Goal: Task Accomplishment & Management: Use online tool/utility

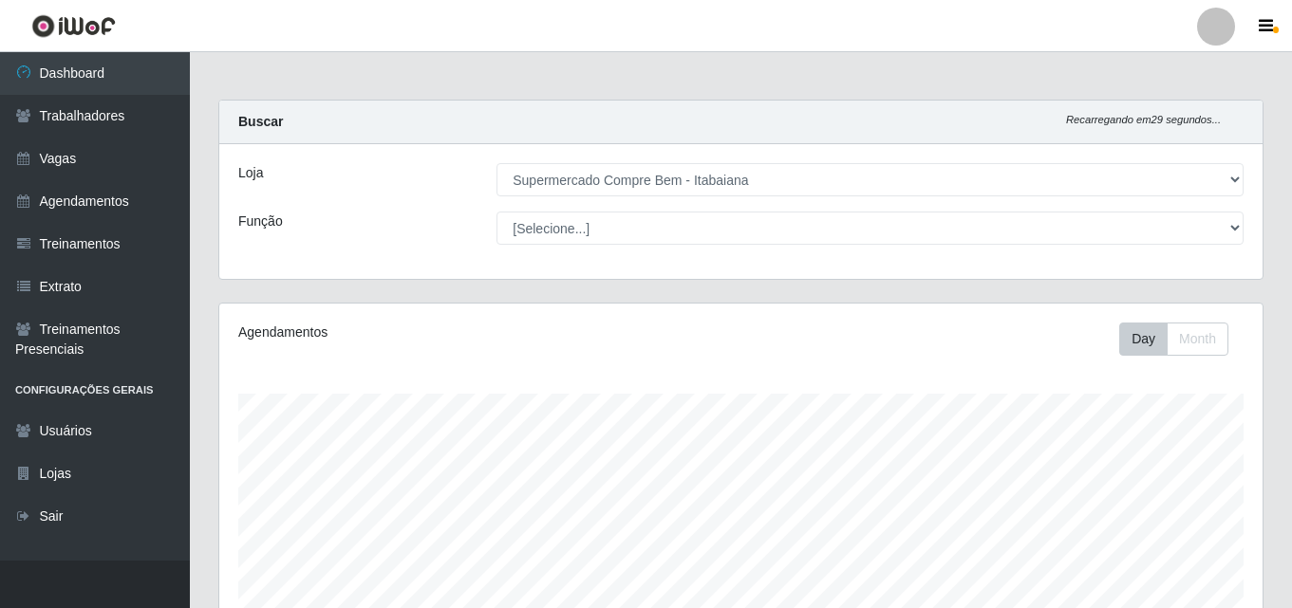
select select "264"
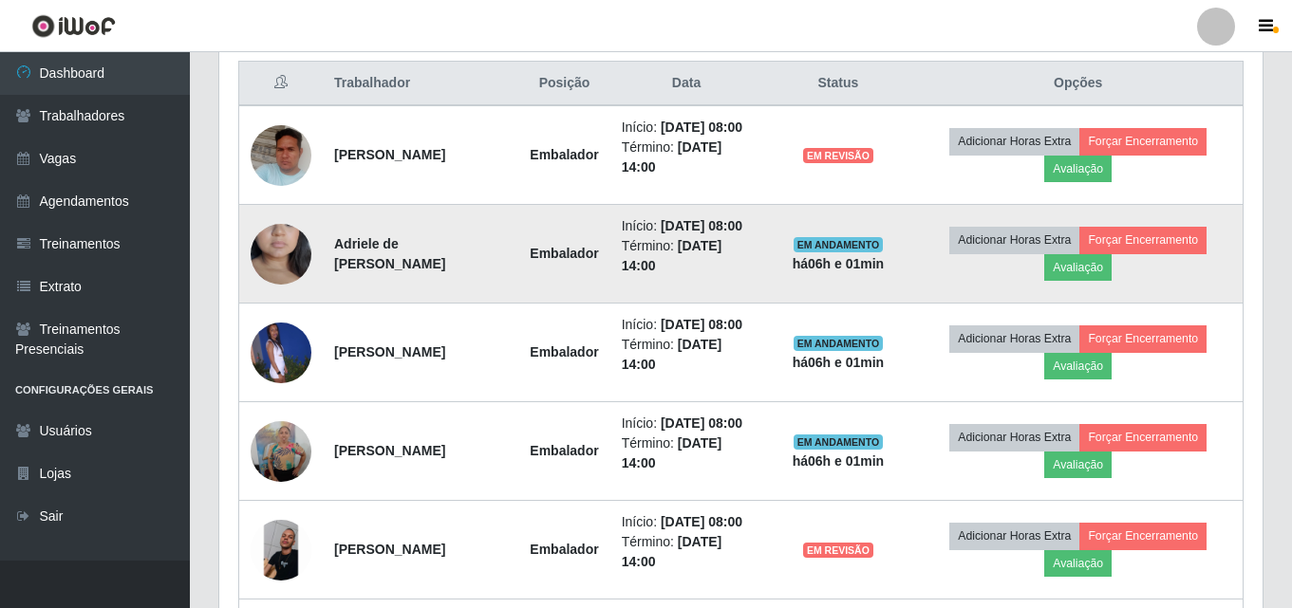
scroll to position [759, 0]
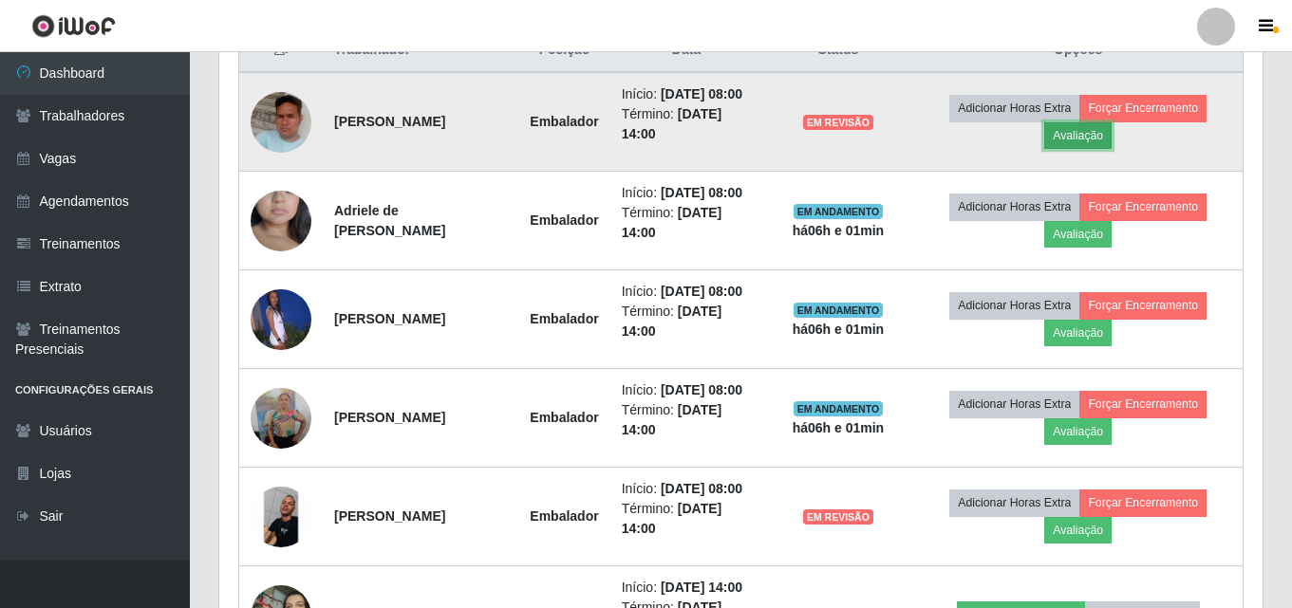
click at [1101, 148] on button "Avaliação" at bounding box center [1077, 135] width 67 height 27
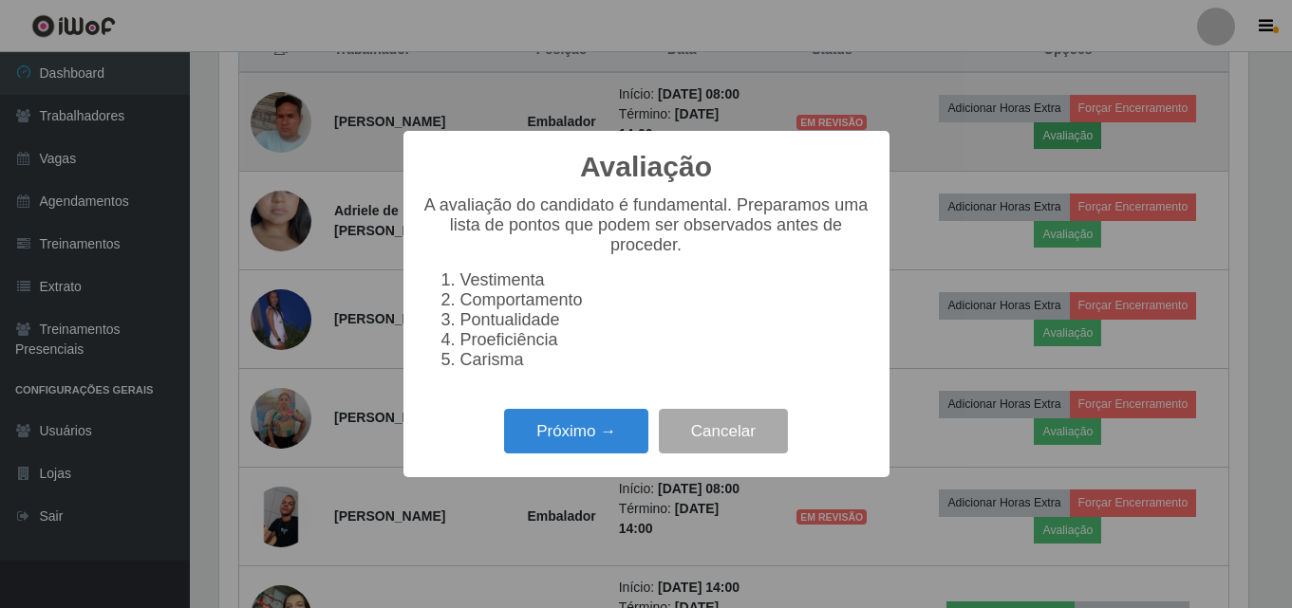
scroll to position [394, 1034]
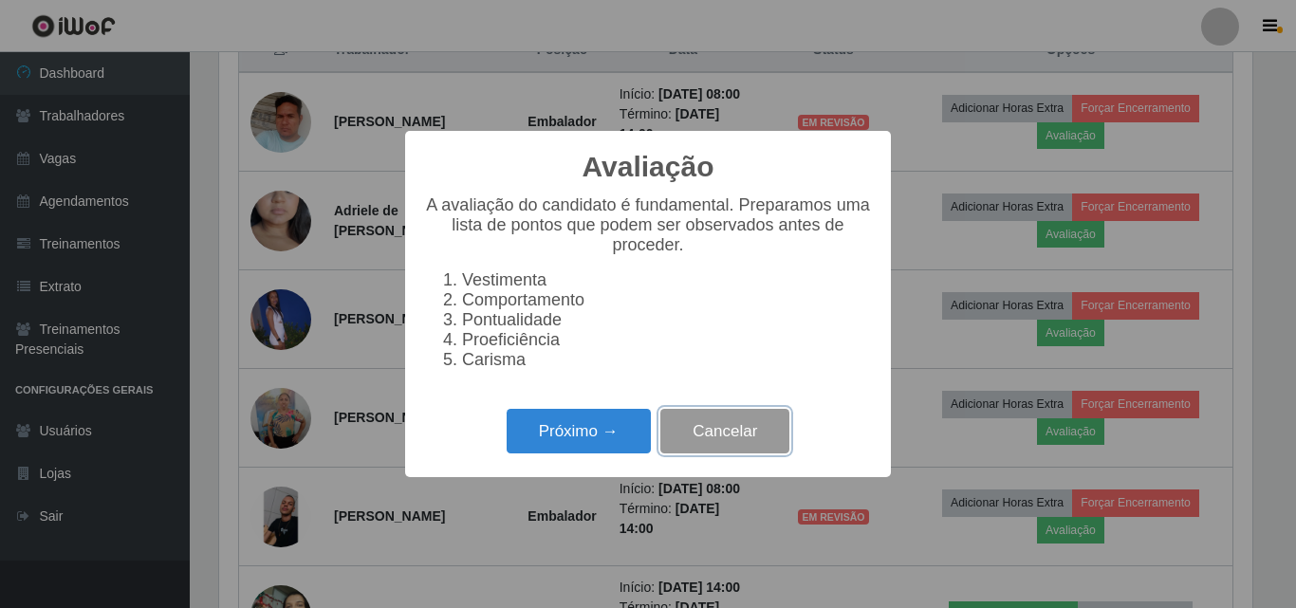
click at [726, 443] on button "Cancelar" at bounding box center [725, 431] width 129 height 45
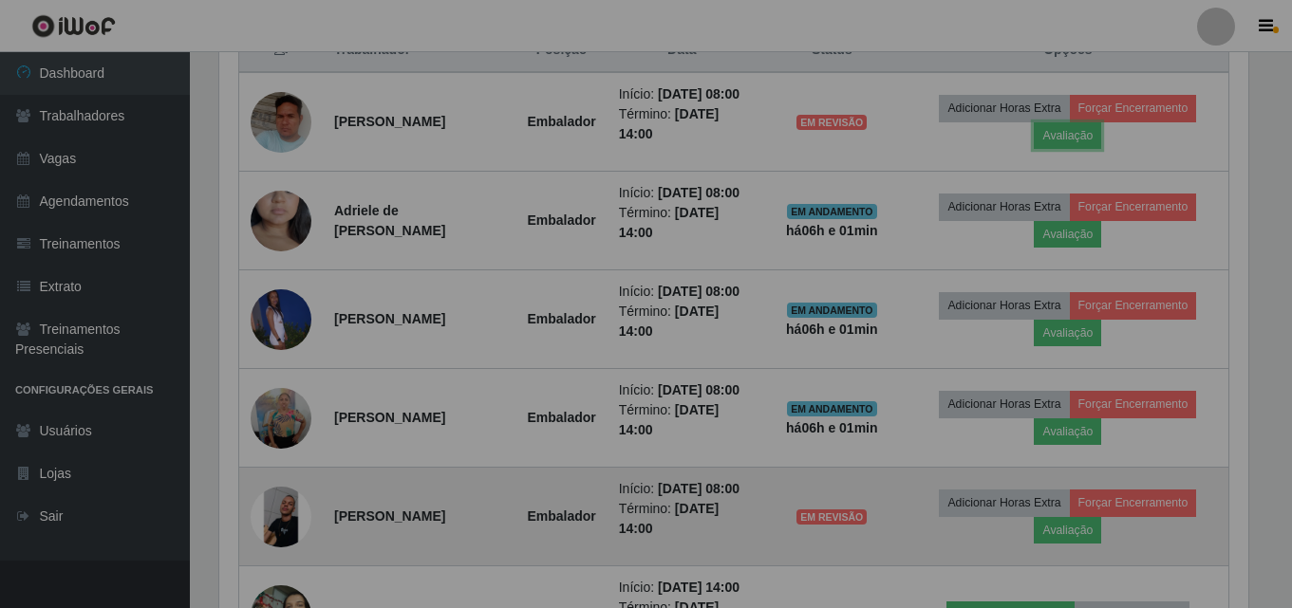
scroll to position [394, 1043]
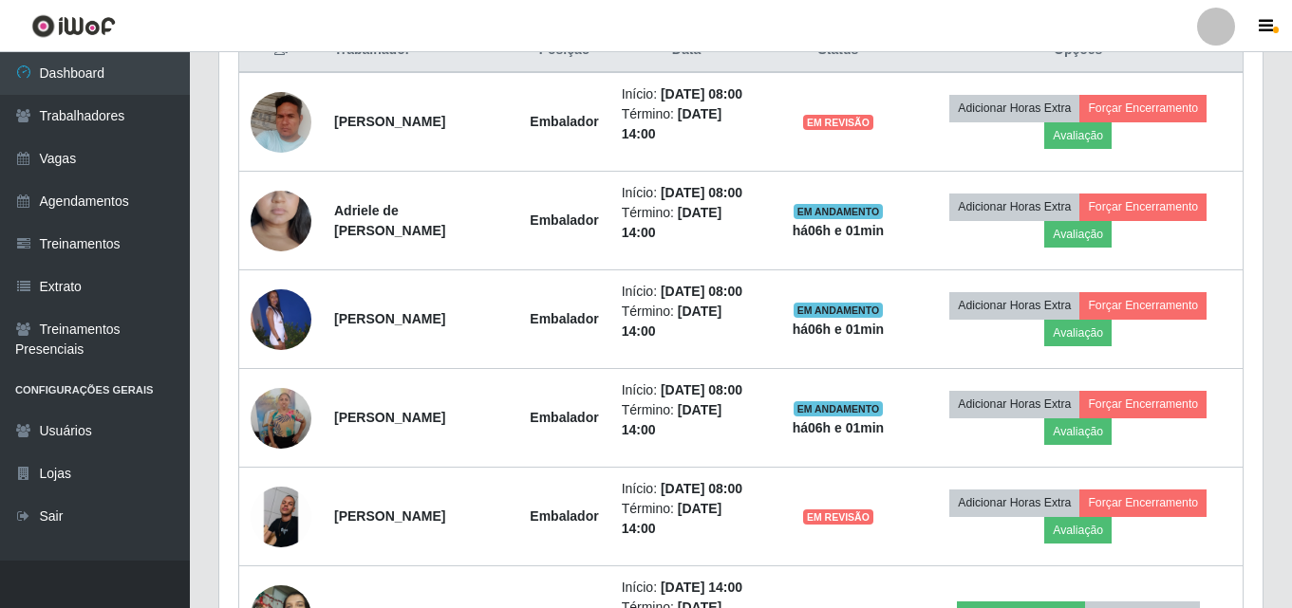
click at [225, 122] on div "Trabalhador Posição Data Status Opções [PERSON_NAME] Embalador Início: [DATE] 0…" at bounding box center [740, 544] width 1043 height 1071
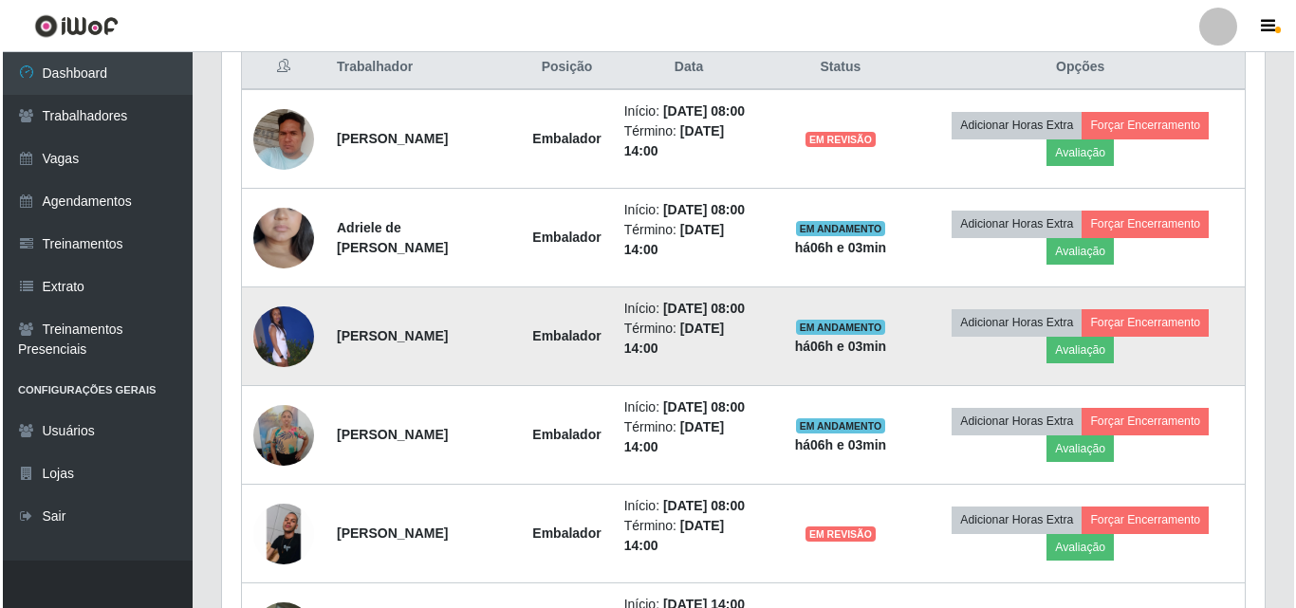
scroll to position [759, 0]
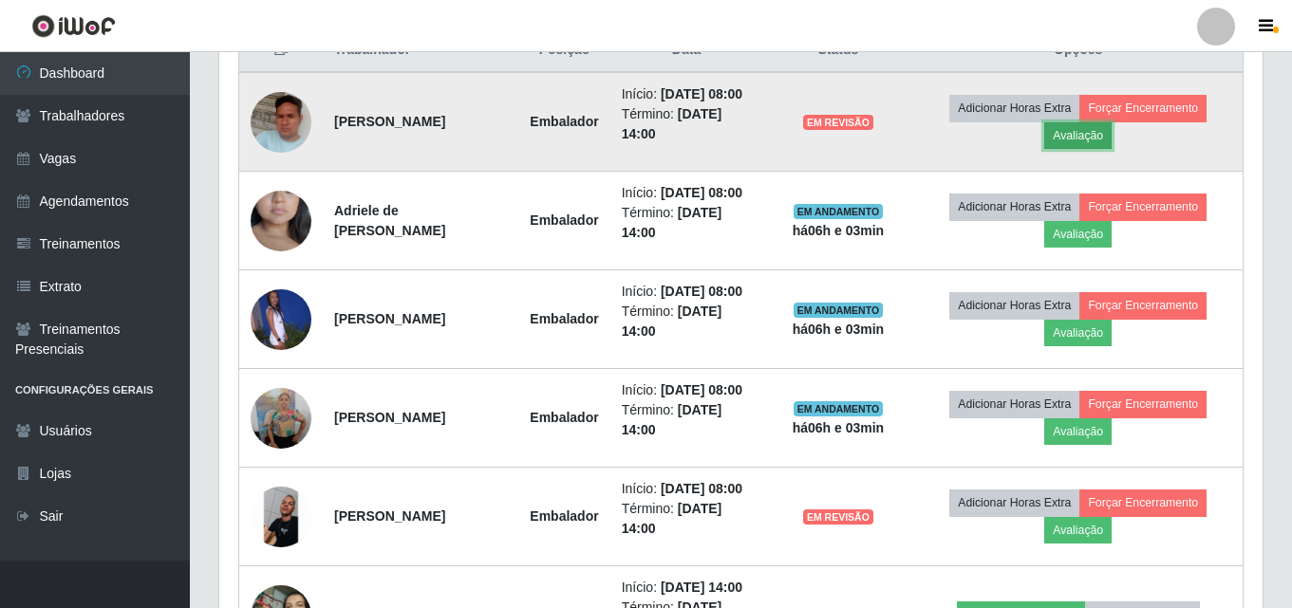
click at [1101, 149] on button "Avaliação" at bounding box center [1077, 135] width 67 height 27
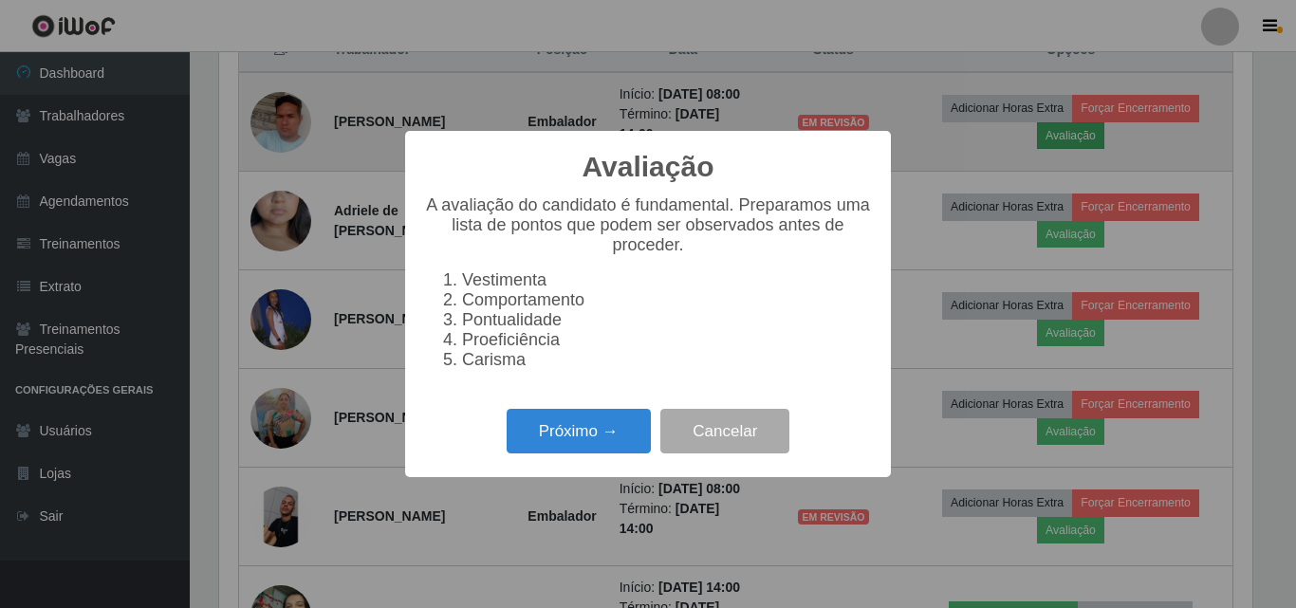
scroll to position [394, 1034]
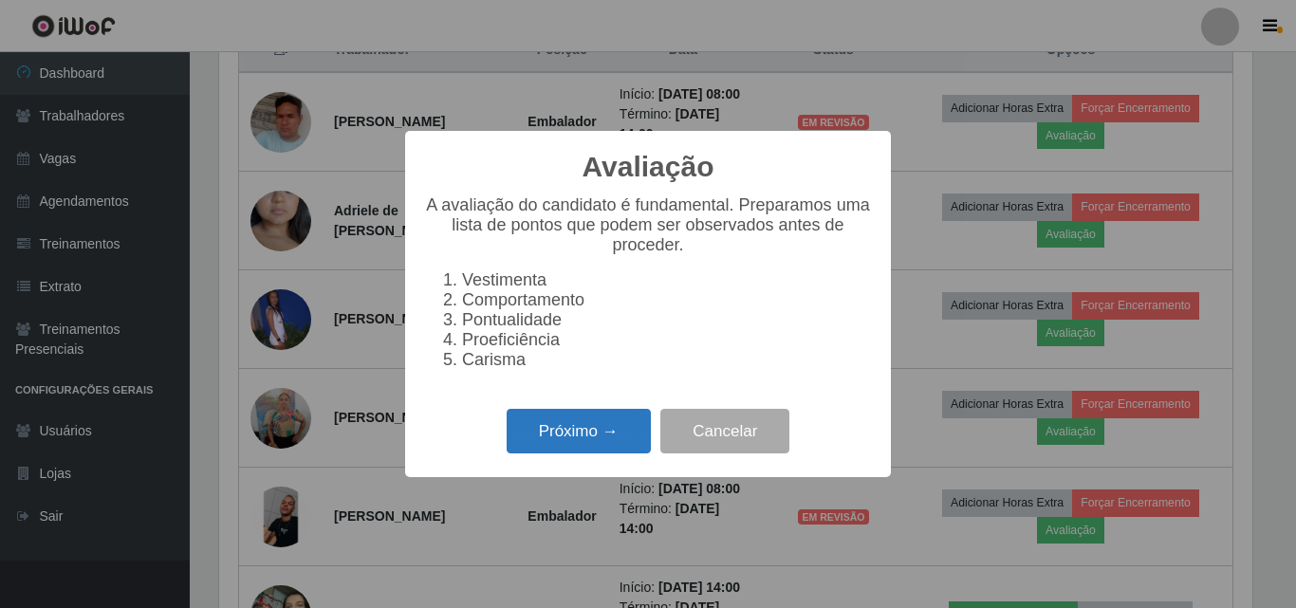
click at [578, 435] on button "Próximo →" at bounding box center [579, 431] width 144 height 45
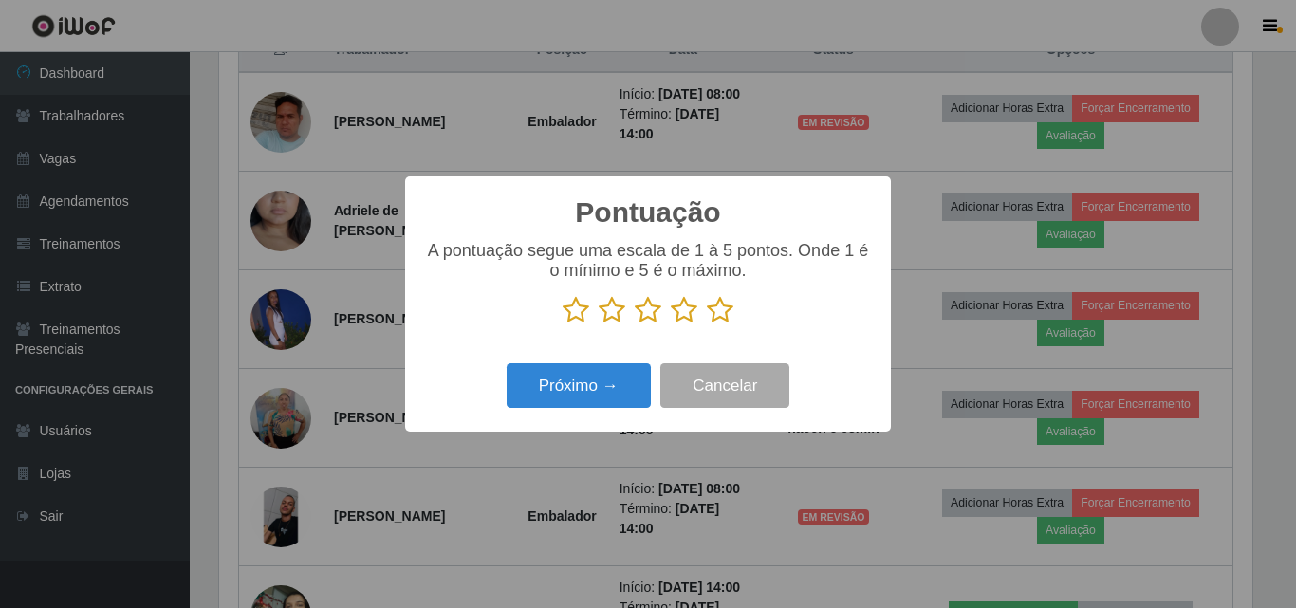
click at [719, 316] on icon at bounding box center [720, 310] width 27 height 28
click at [707, 325] on input "radio" at bounding box center [707, 325] width 0 height 0
click at [685, 319] on icon at bounding box center [684, 310] width 27 height 28
click at [671, 325] on input "radio" at bounding box center [671, 325] width 0 height 0
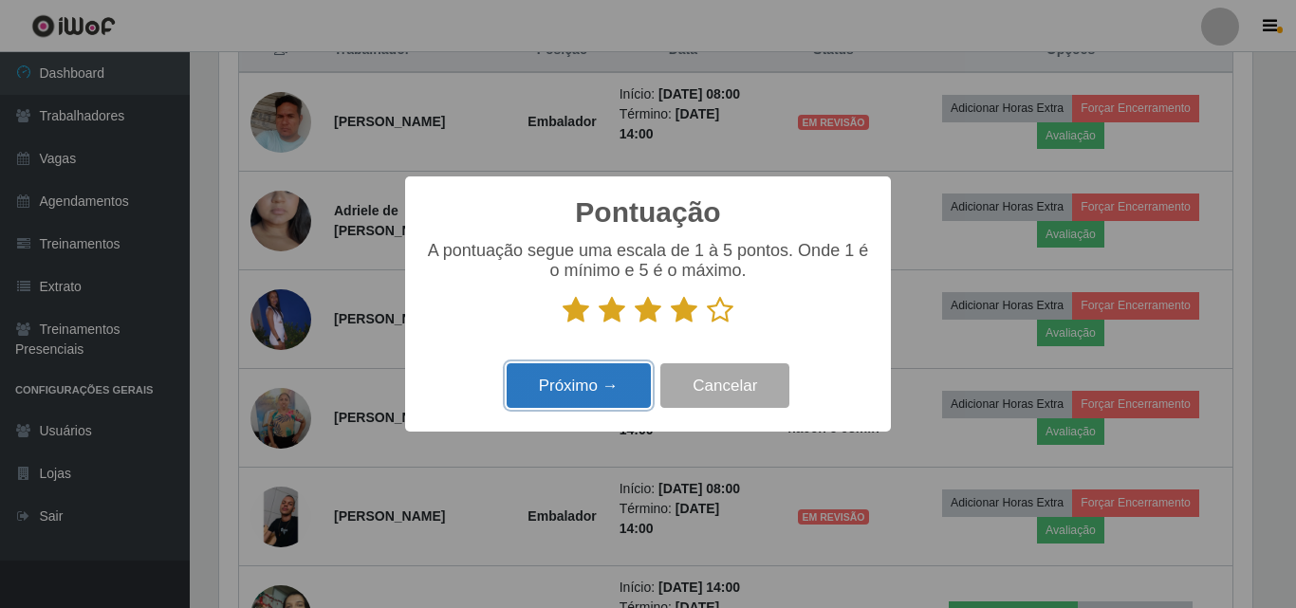
click at [627, 395] on button "Próximo →" at bounding box center [579, 385] width 144 height 45
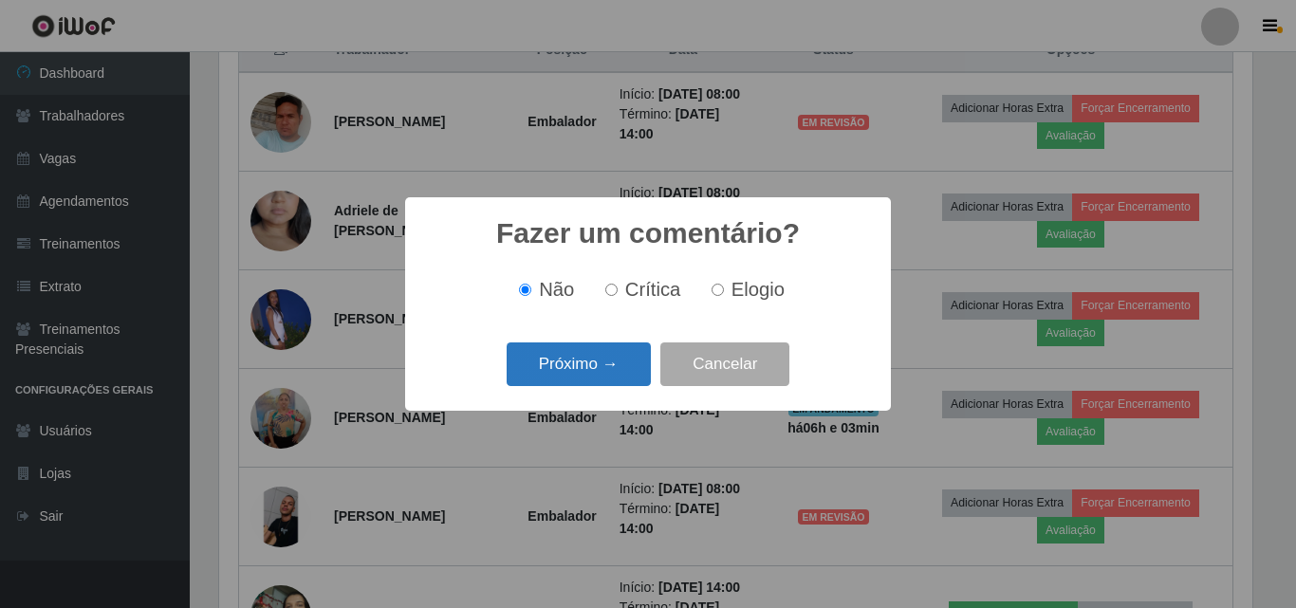
click at [614, 371] on button "Próximo →" at bounding box center [579, 365] width 144 height 45
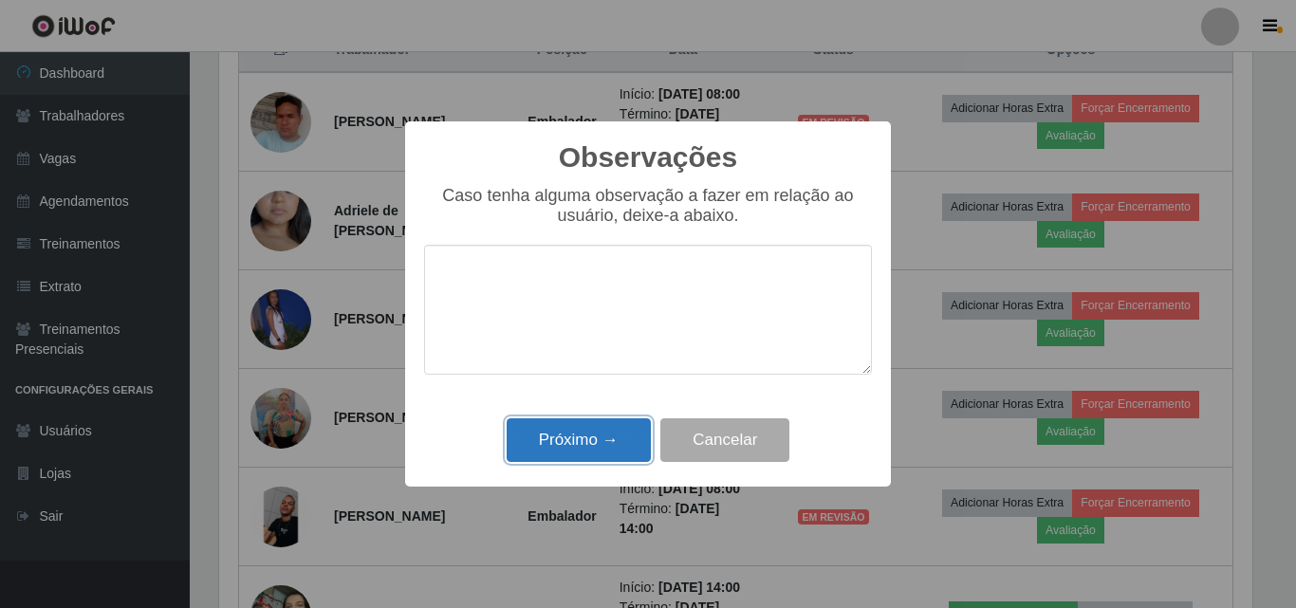
click at [553, 444] on button "Próximo →" at bounding box center [579, 441] width 144 height 45
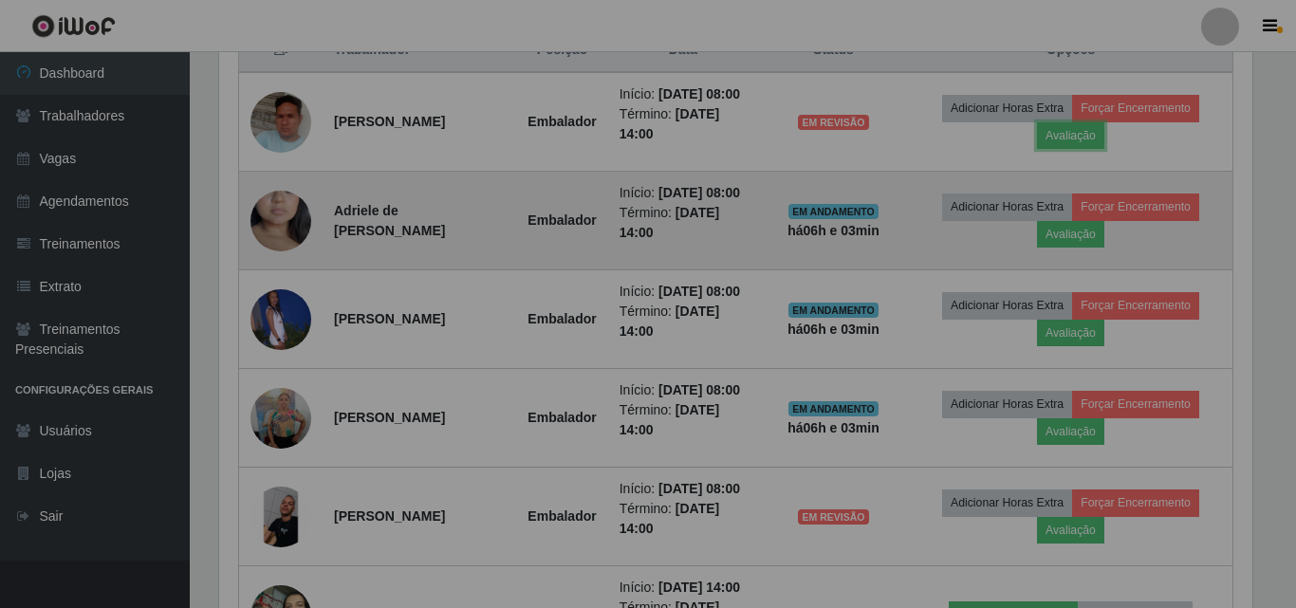
scroll to position [394, 1043]
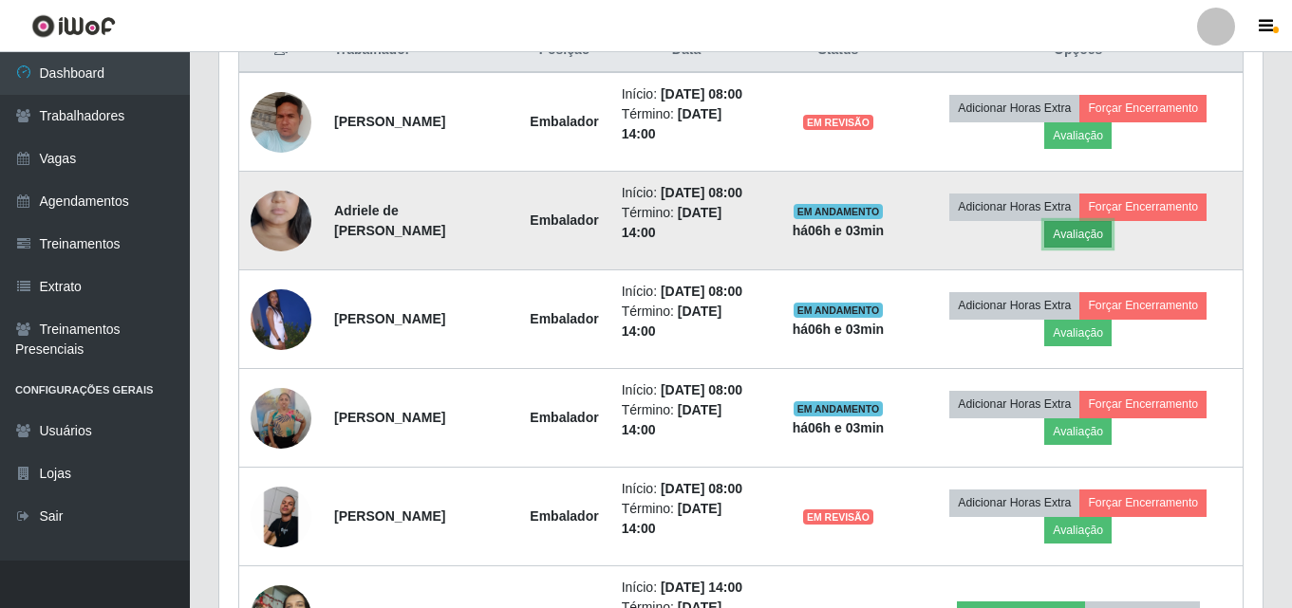
click at [1071, 248] on button "Avaliação" at bounding box center [1077, 234] width 67 height 27
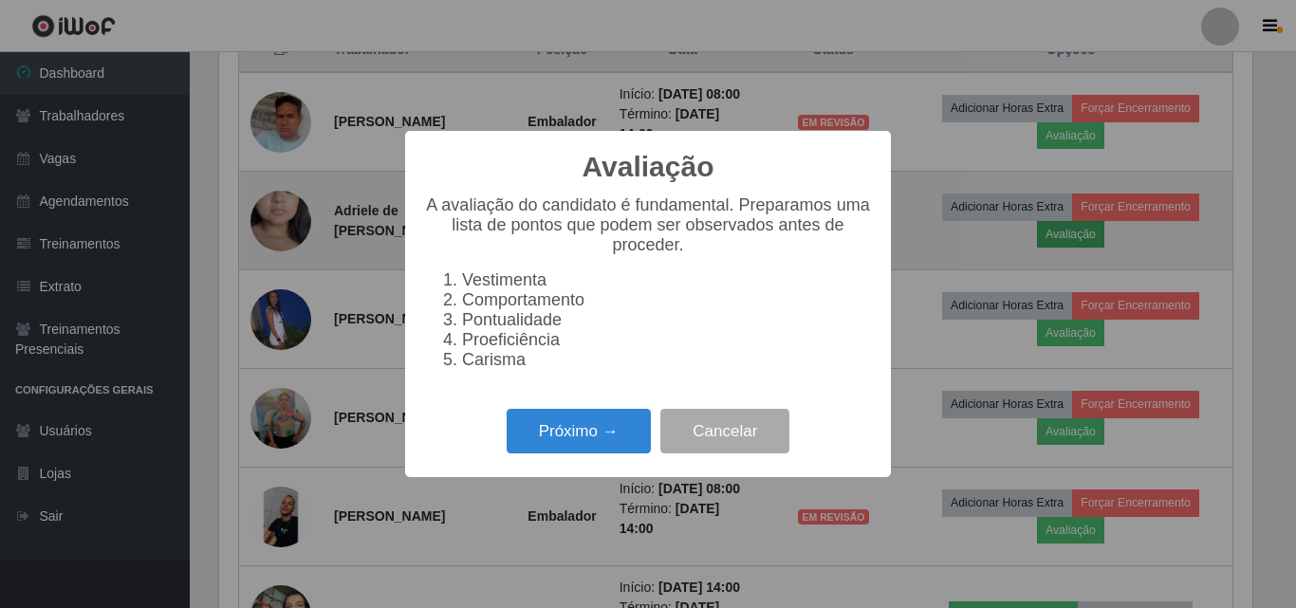
scroll to position [394, 1034]
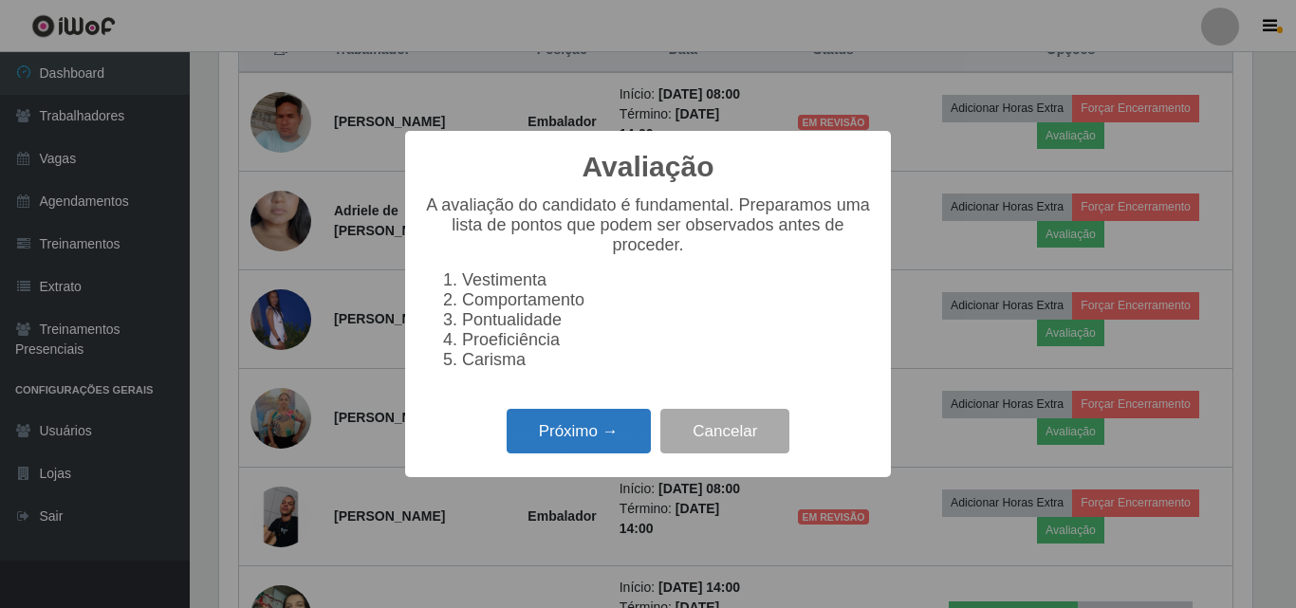
click at [596, 426] on button "Próximo →" at bounding box center [579, 431] width 144 height 45
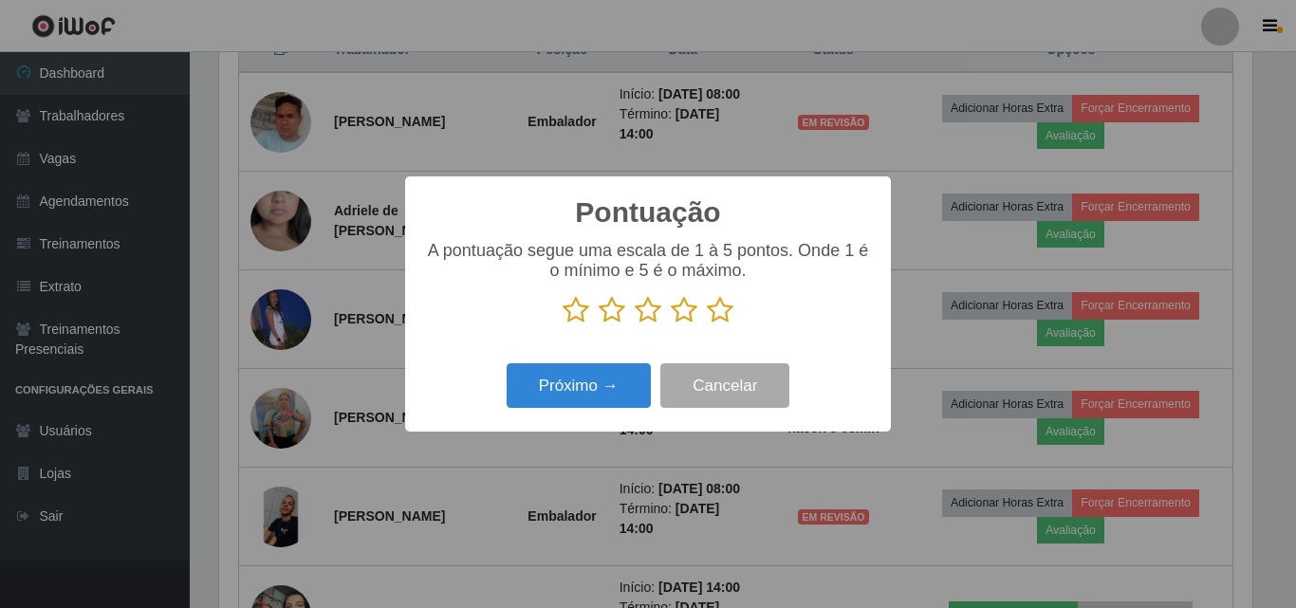
click at [682, 315] on icon at bounding box center [684, 310] width 27 height 28
click at [671, 325] on input "radio" at bounding box center [671, 325] width 0 height 0
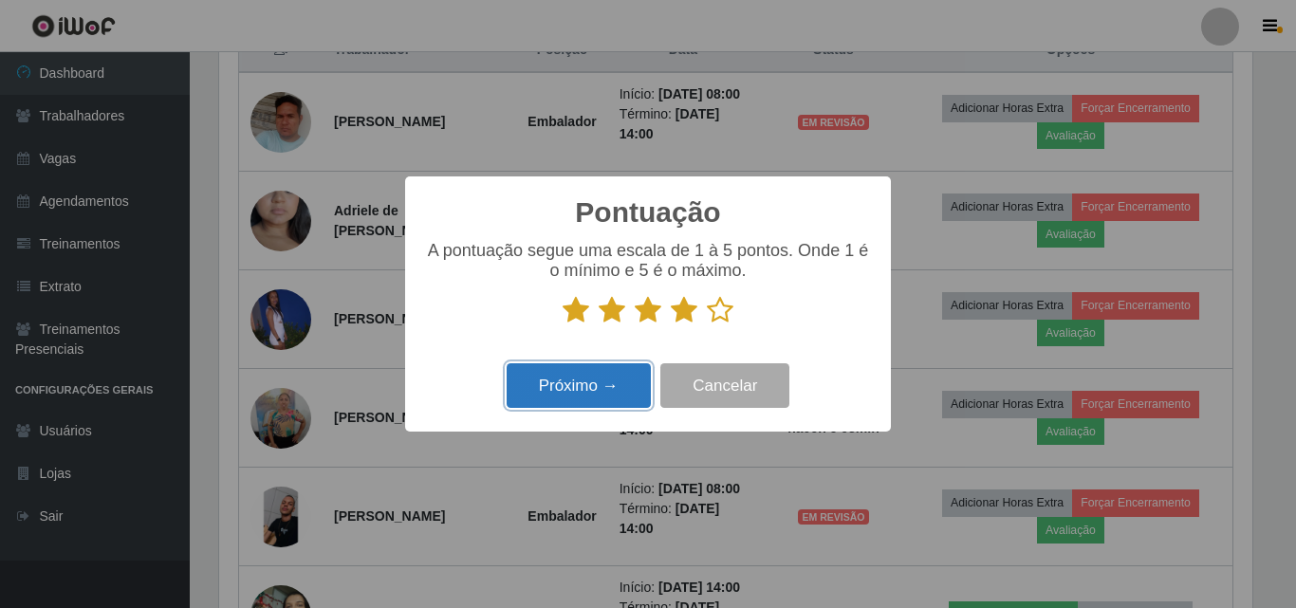
click at [599, 401] on button "Próximo →" at bounding box center [579, 385] width 144 height 45
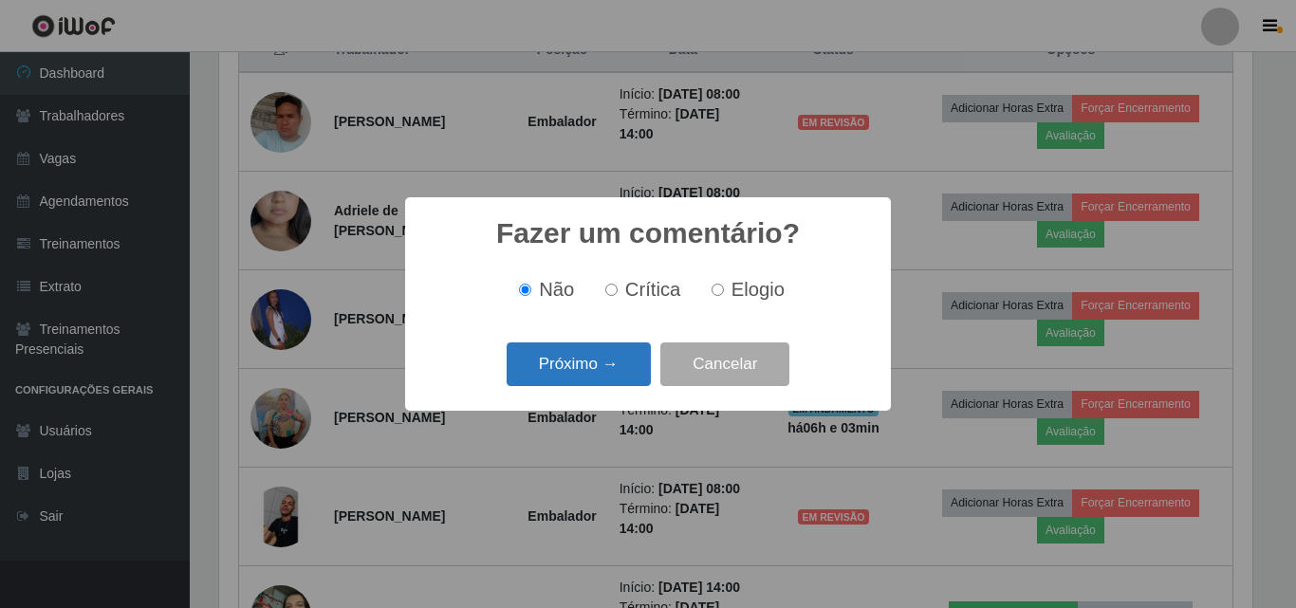
click at [585, 369] on button "Próximo →" at bounding box center [579, 365] width 144 height 45
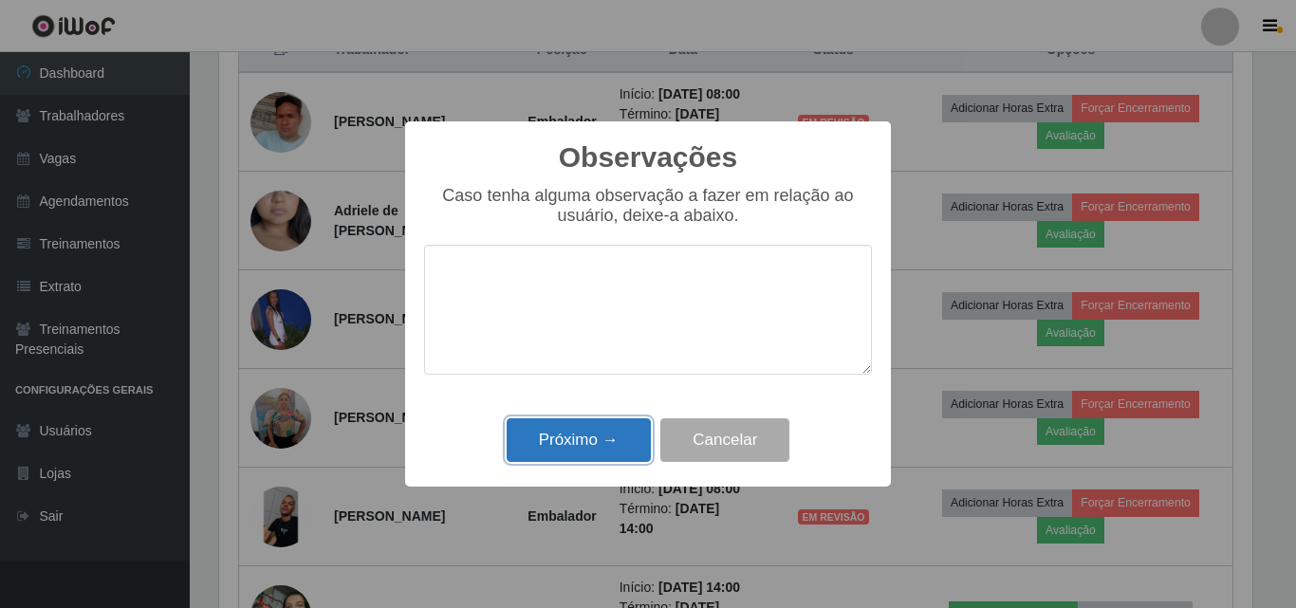
click at [555, 440] on button "Próximo →" at bounding box center [579, 441] width 144 height 45
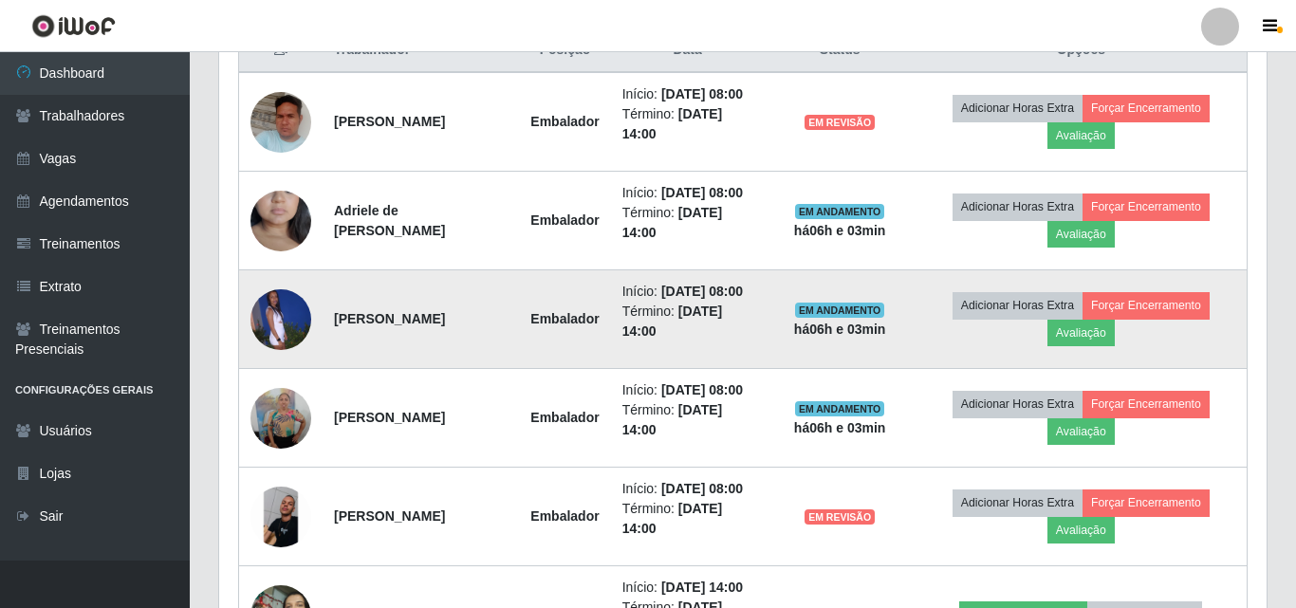
scroll to position [394, 1043]
click at [1072, 346] on button "Avaliação" at bounding box center [1077, 333] width 67 height 27
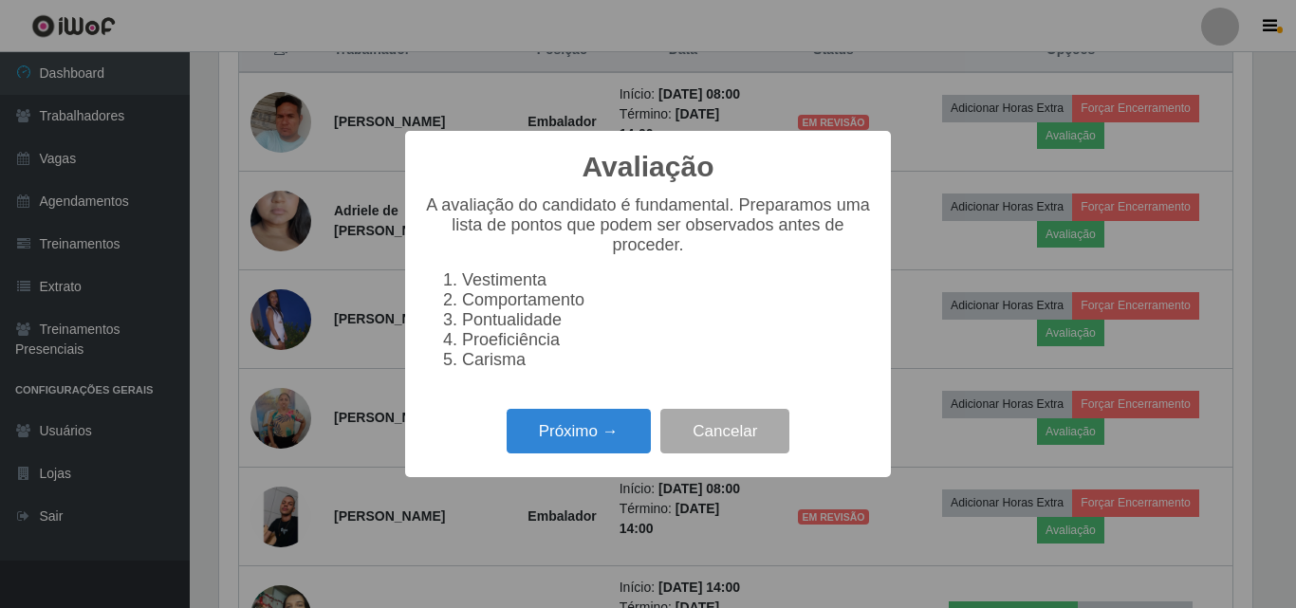
scroll to position [394, 1034]
click at [577, 454] on button "Próximo →" at bounding box center [579, 431] width 144 height 45
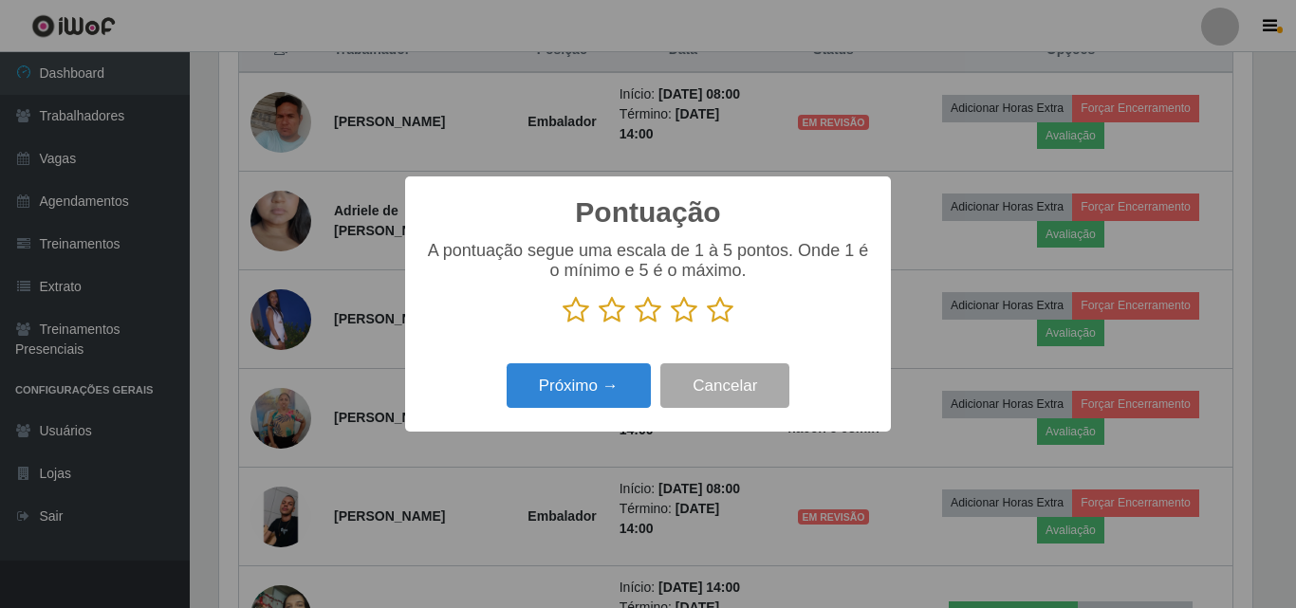
scroll to position [948677, 948037]
click at [683, 323] on icon at bounding box center [684, 310] width 27 height 28
click at [671, 325] on input "radio" at bounding box center [671, 325] width 0 height 0
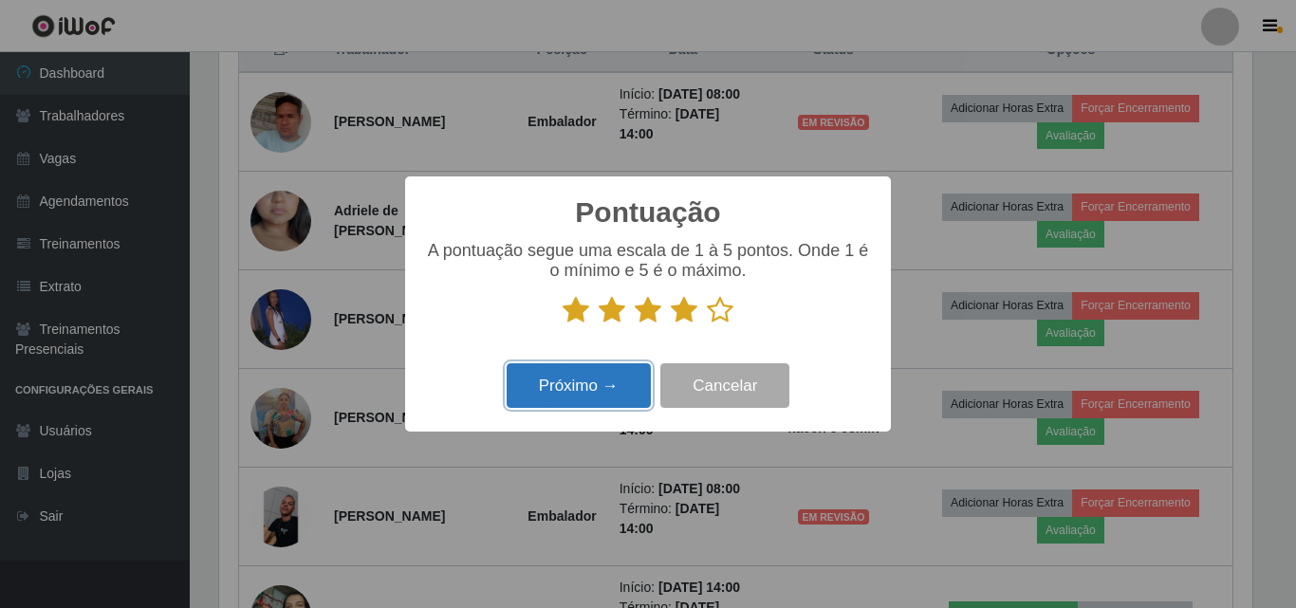
click at [601, 380] on button "Próximo →" at bounding box center [579, 385] width 144 height 45
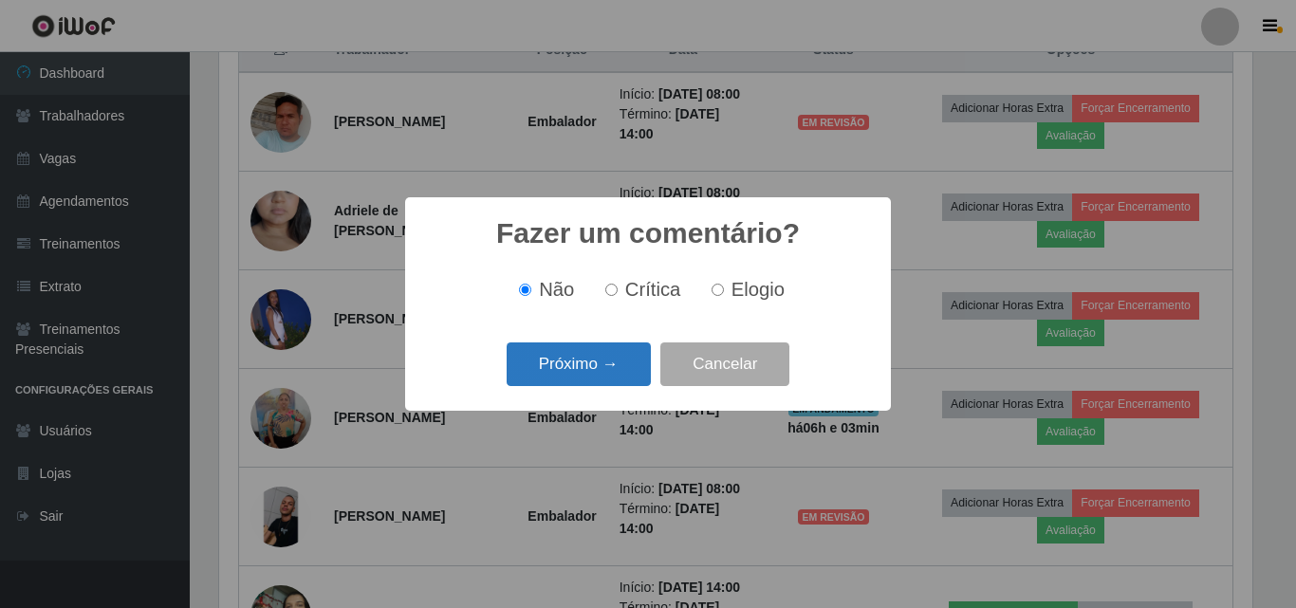
click at [599, 377] on button "Próximo →" at bounding box center [579, 365] width 144 height 45
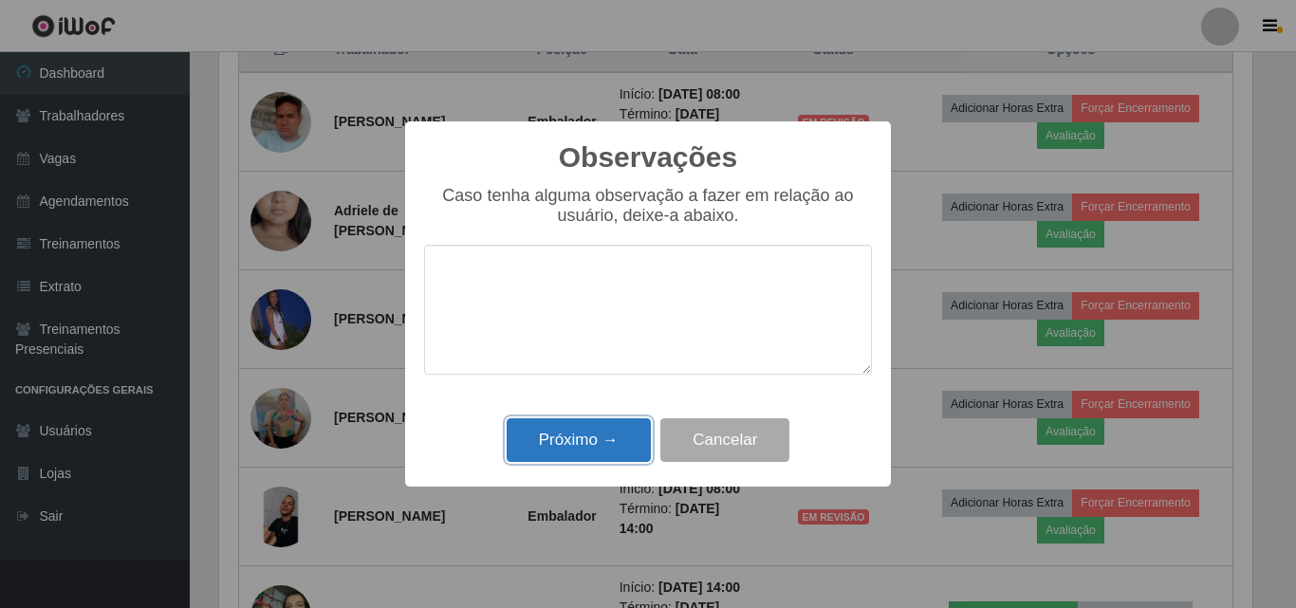
click at [590, 451] on button "Próximo →" at bounding box center [579, 441] width 144 height 45
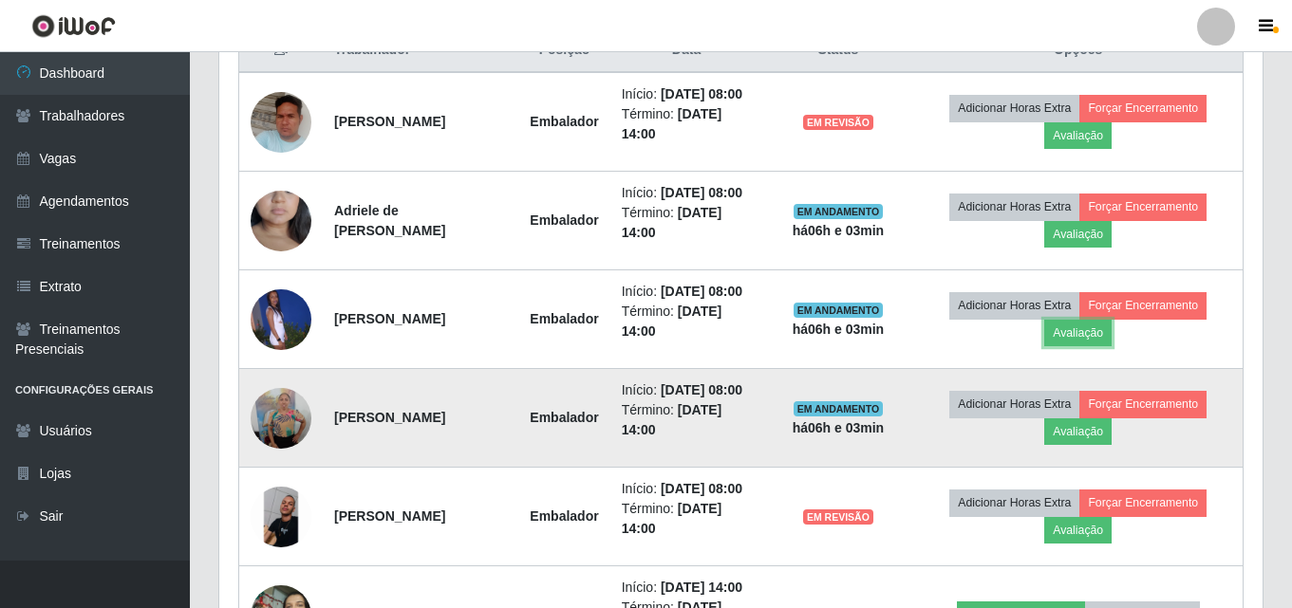
scroll to position [394, 1043]
click at [1096, 445] on button "Avaliação" at bounding box center [1077, 432] width 67 height 27
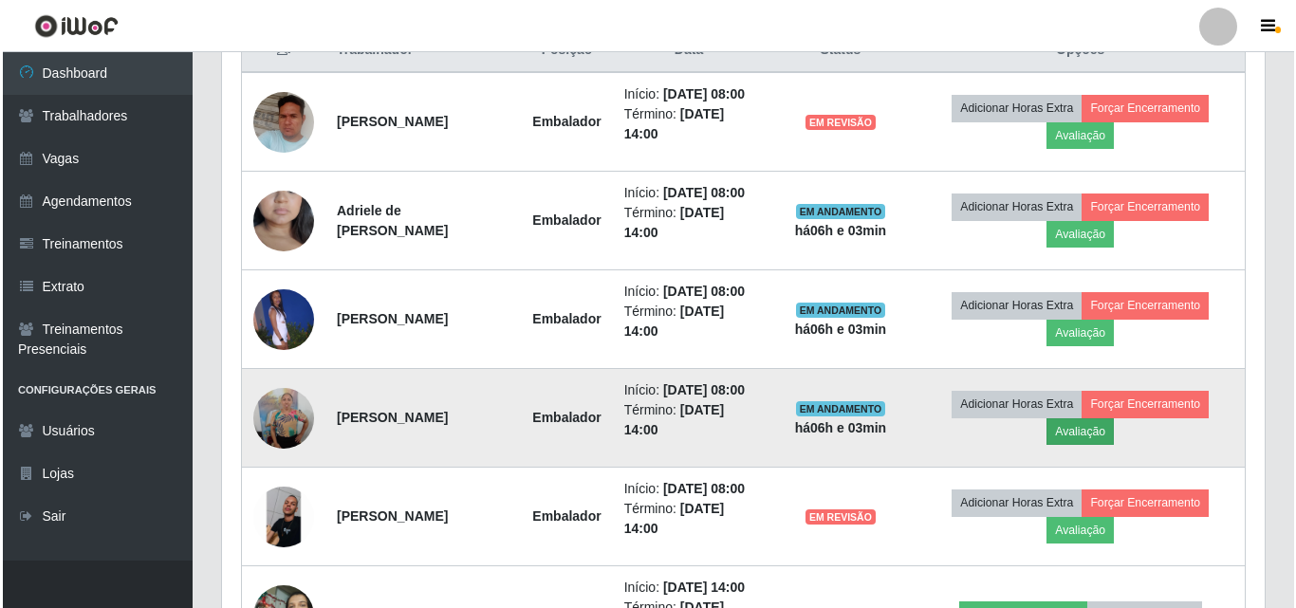
scroll to position [394, 1034]
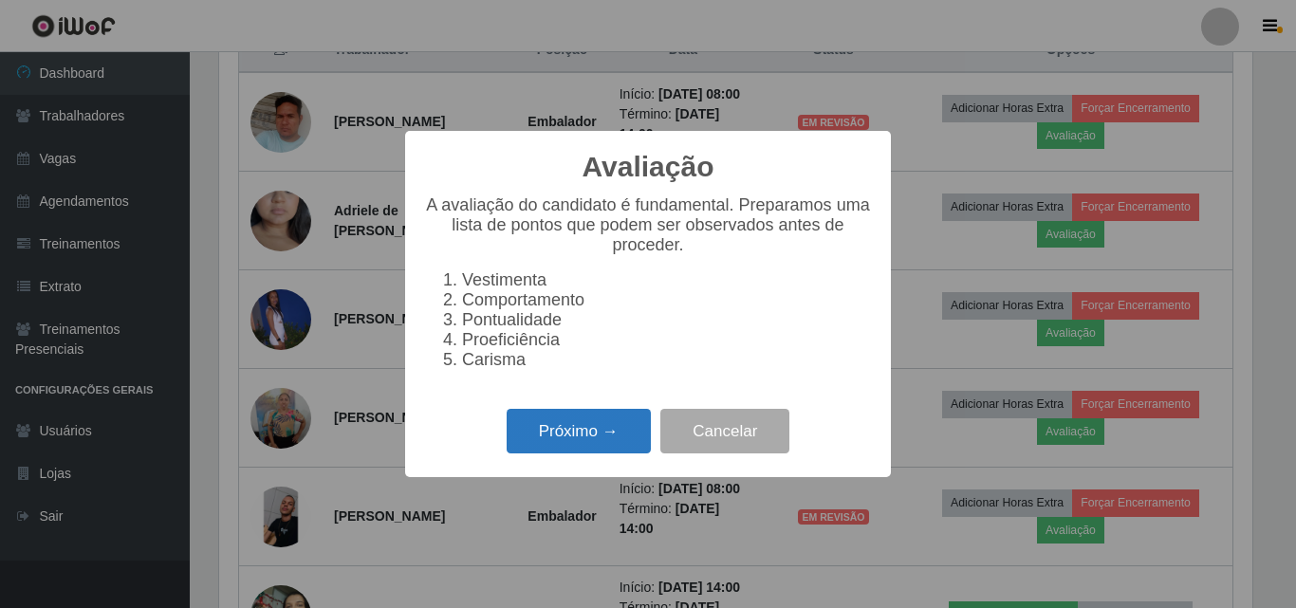
click at [625, 451] on button "Próximo →" at bounding box center [579, 431] width 144 height 45
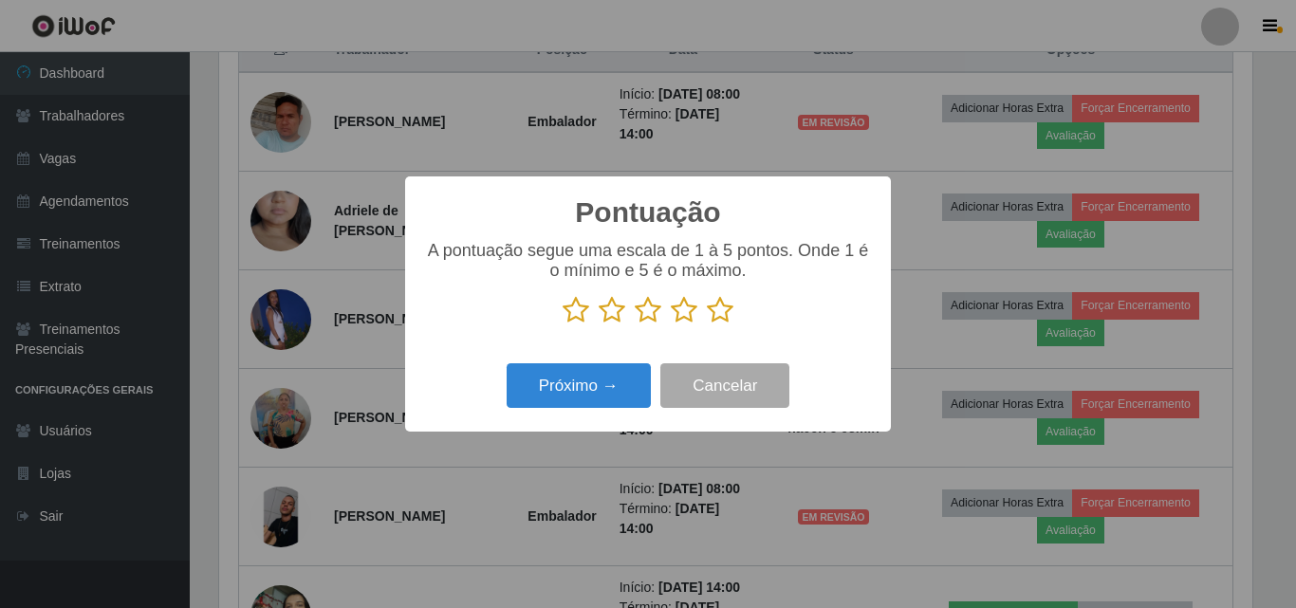
click at [716, 312] on icon at bounding box center [720, 310] width 27 height 28
click at [707, 325] on input "radio" at bounding box center [707, 325] width 0 height 0
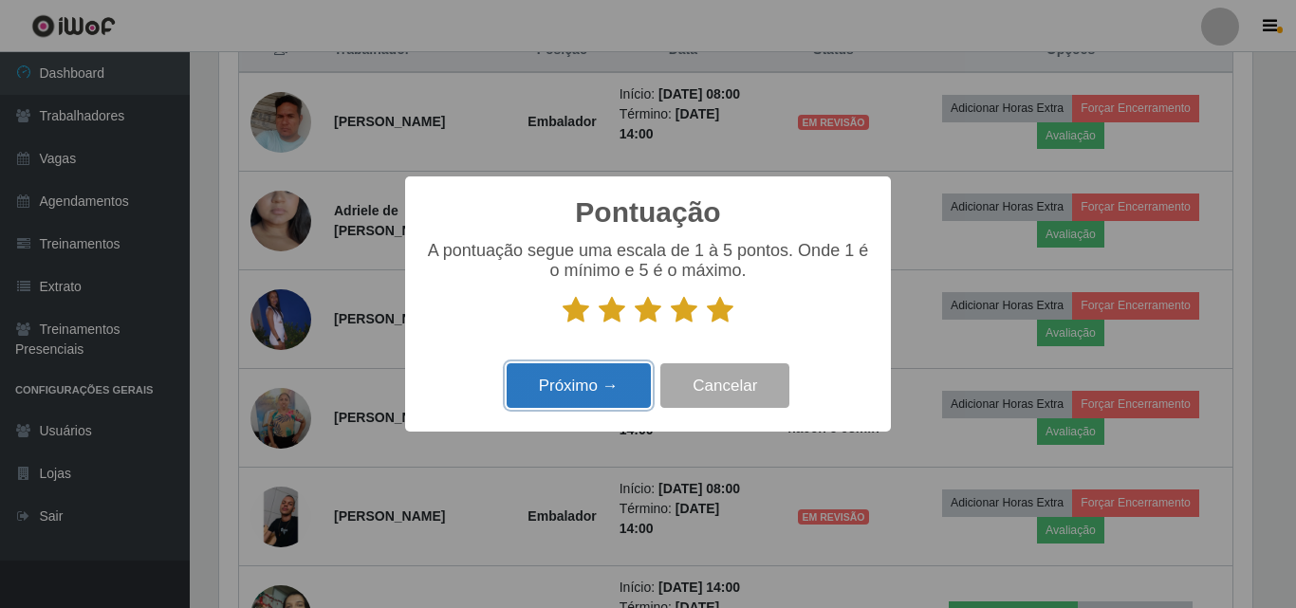
click at [562, 401] on button "Próximo →" at bounding box center [579, 385] width 144 height 45
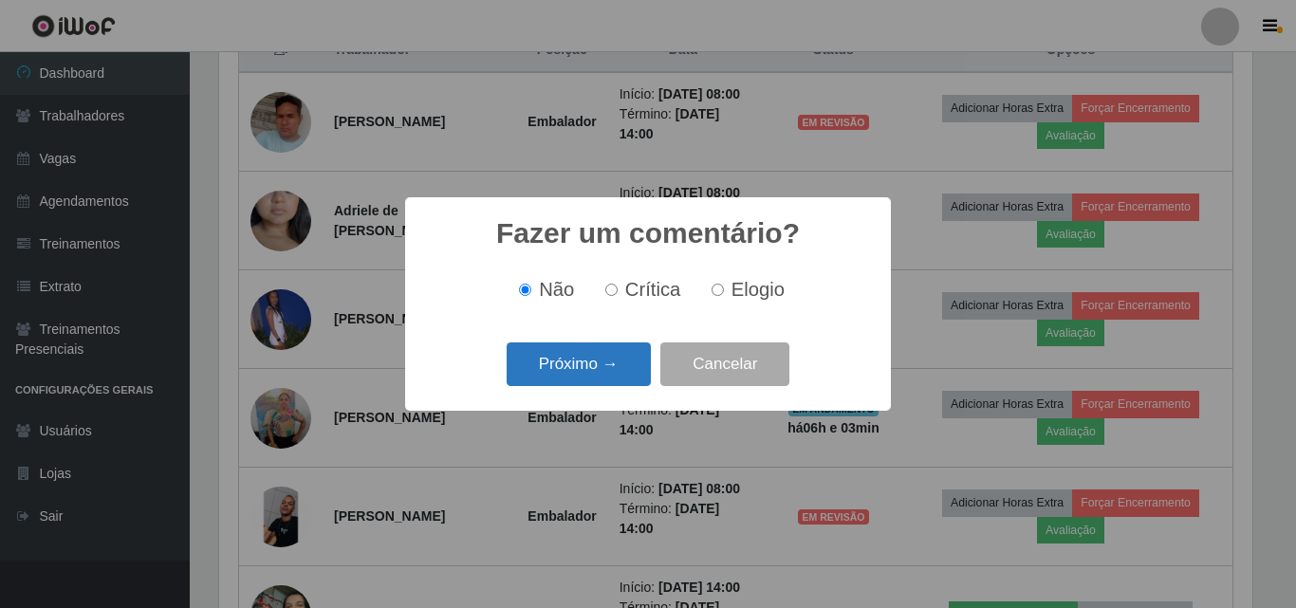
click at [579, 371] on button "Próximo →" at bounding box center [579, 365] width 144 height 45
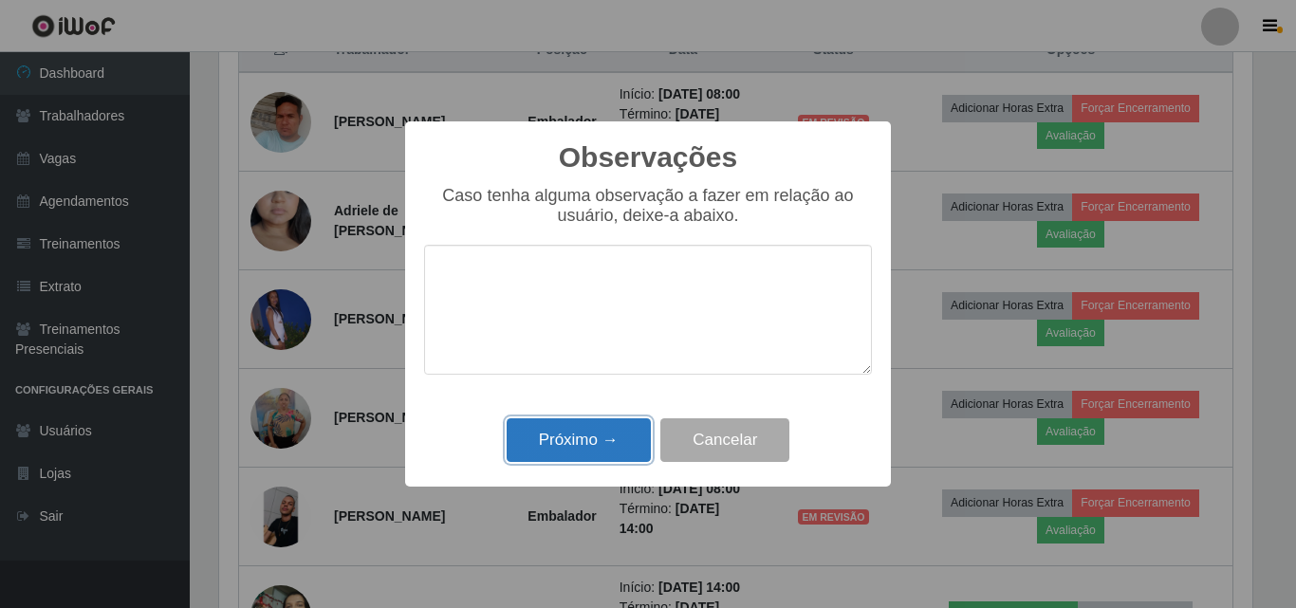
click at [572, 424] on button "Próximo →" at bounding box center [579, 441] width 144 height 45
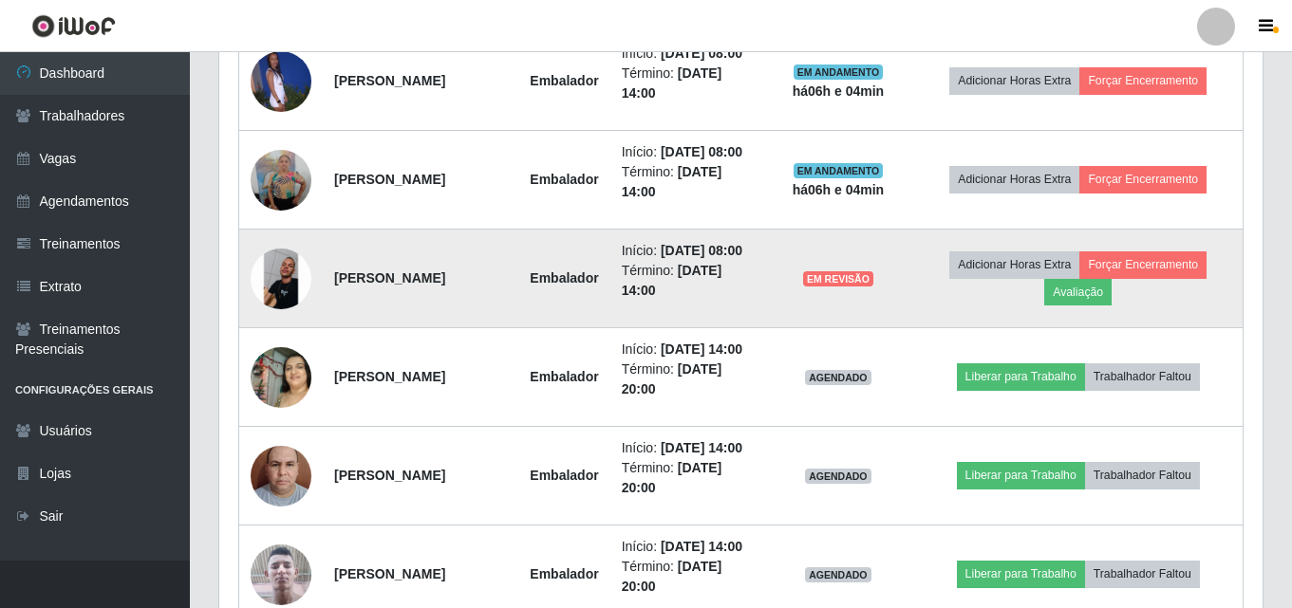
scroll to position [1044, 0]
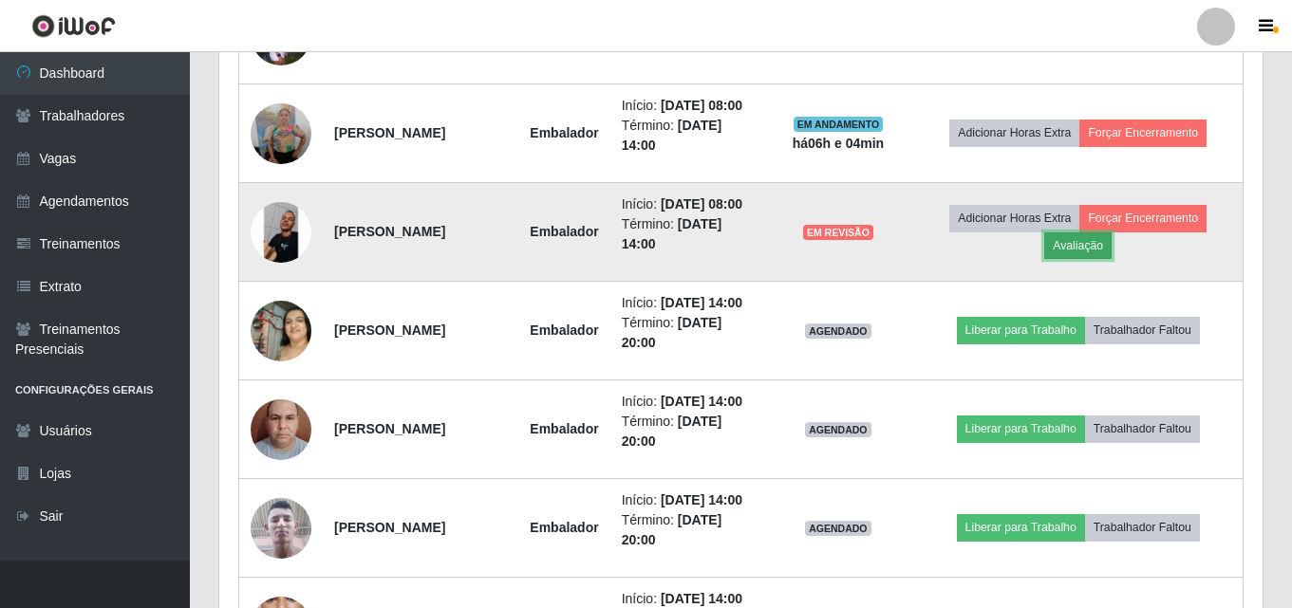
click at [1081, 259] on button "Avaliação" at bounding box center [1077, 246] width 67 height 27
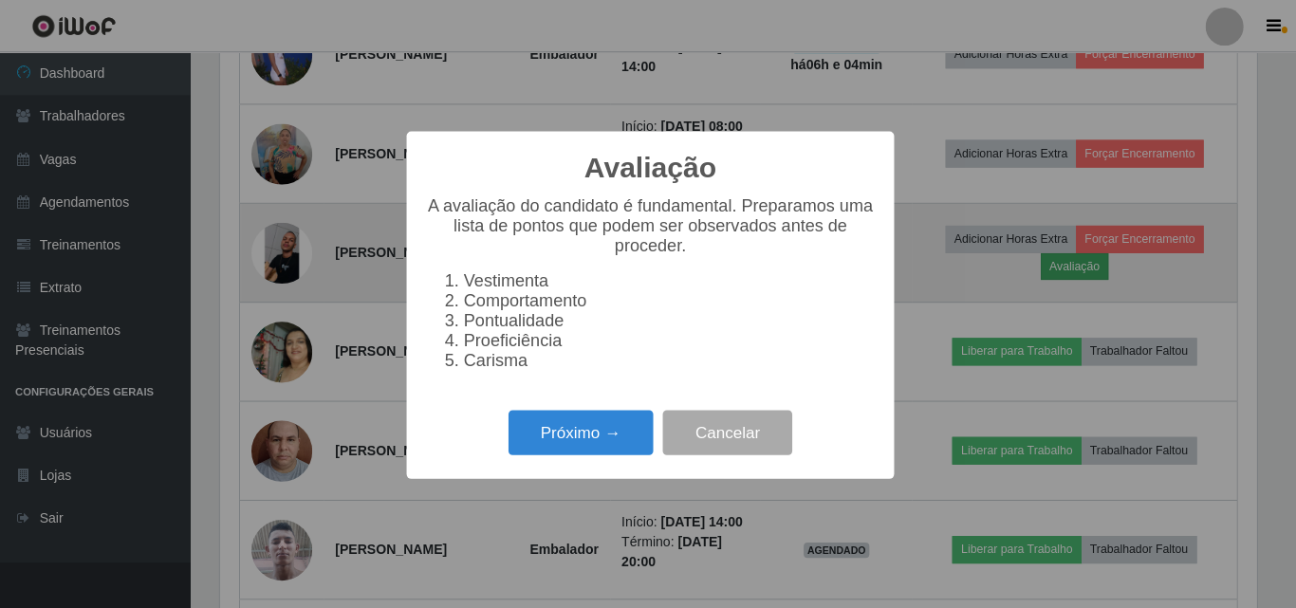
scroll to position [394, 1034]
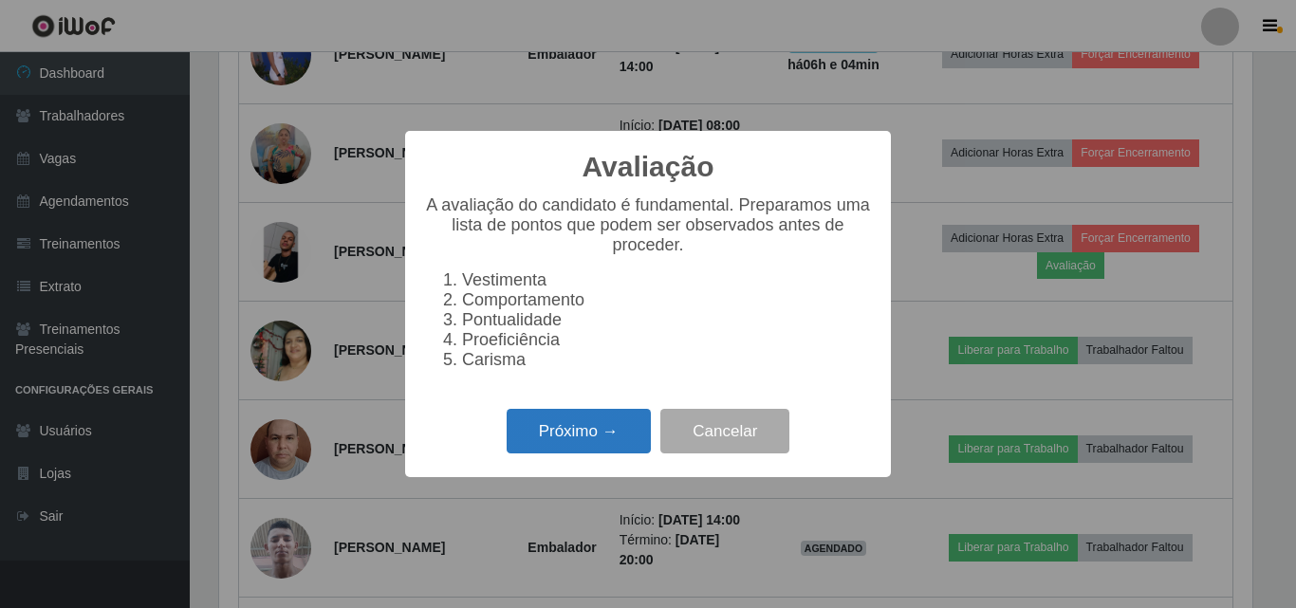
click at [615, 421] on button "Próximo →" at bounding box center [579, 431] width 144 height 45
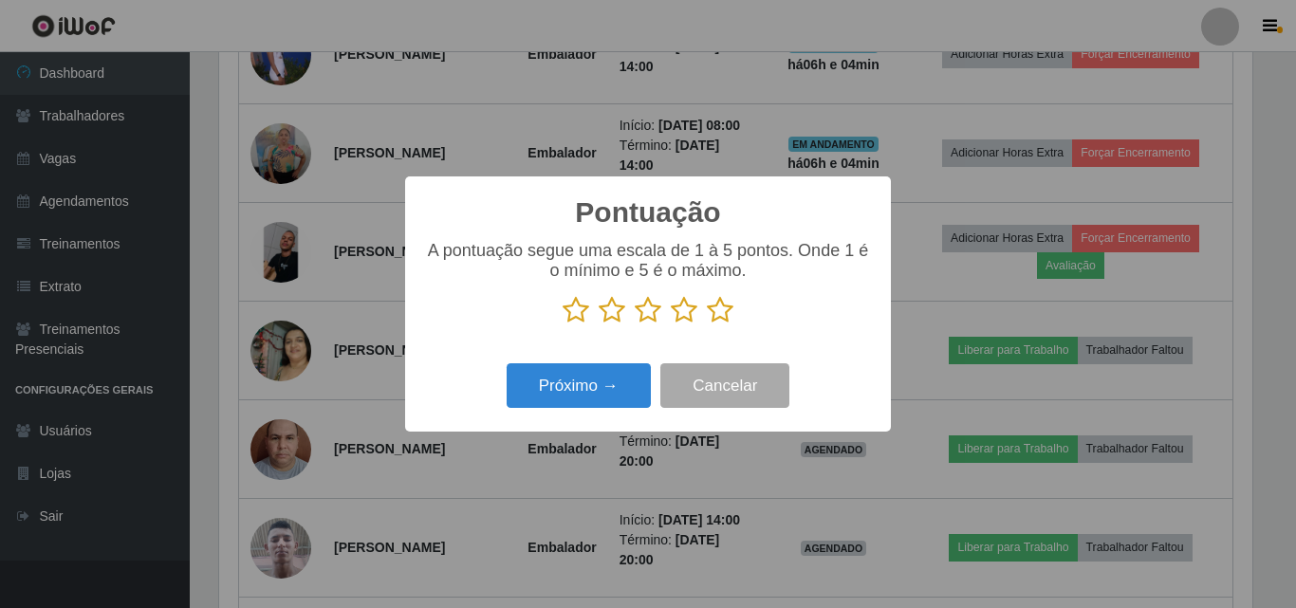
scroll to position [948677, 948037]
click at [688, 310] on icon at bounding box center [684, 310] width 27 height 28
click at [671, 325] on input "radio" at bounding box center [671, 325] width 0 height 0
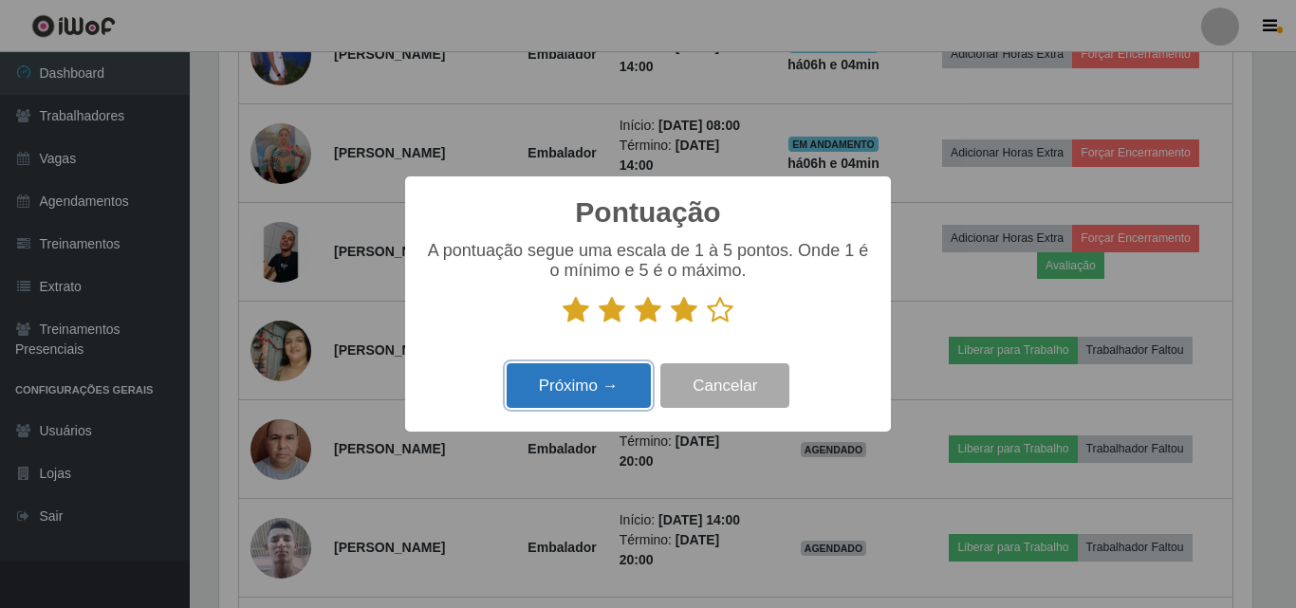
click at [618, 392] on button "Próximo →" at bounding box center [579, 385] width 144 height 45
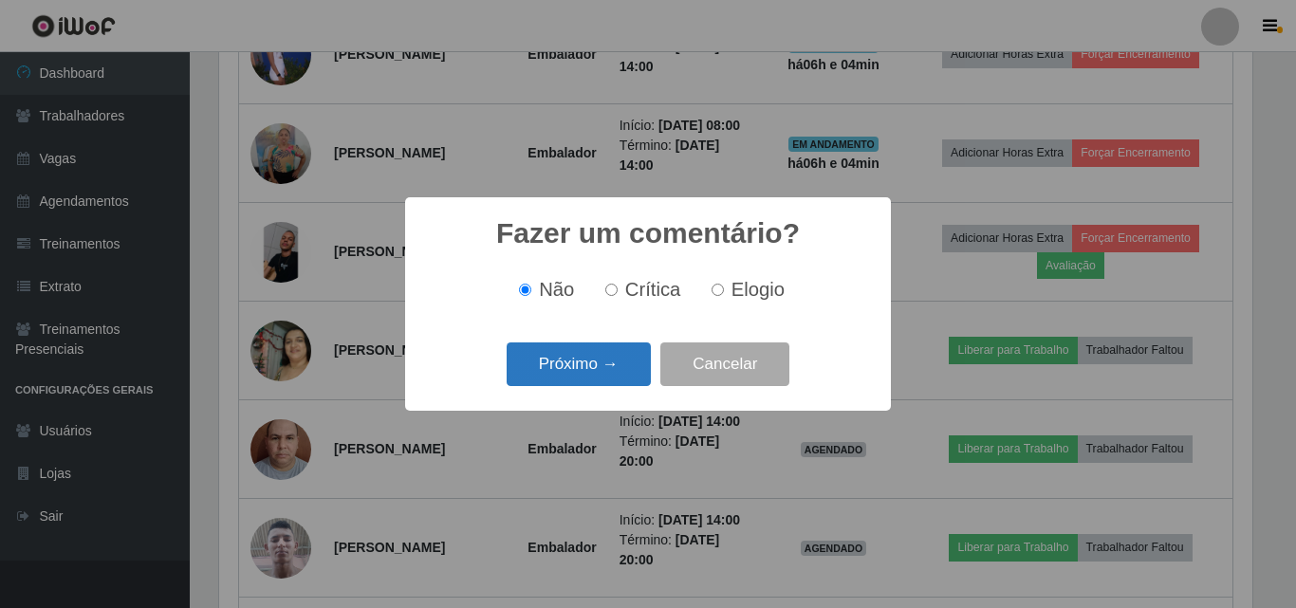
click at [586, 358] on button "Próximo →" at bounding box center [579, 365] width 144 height 45
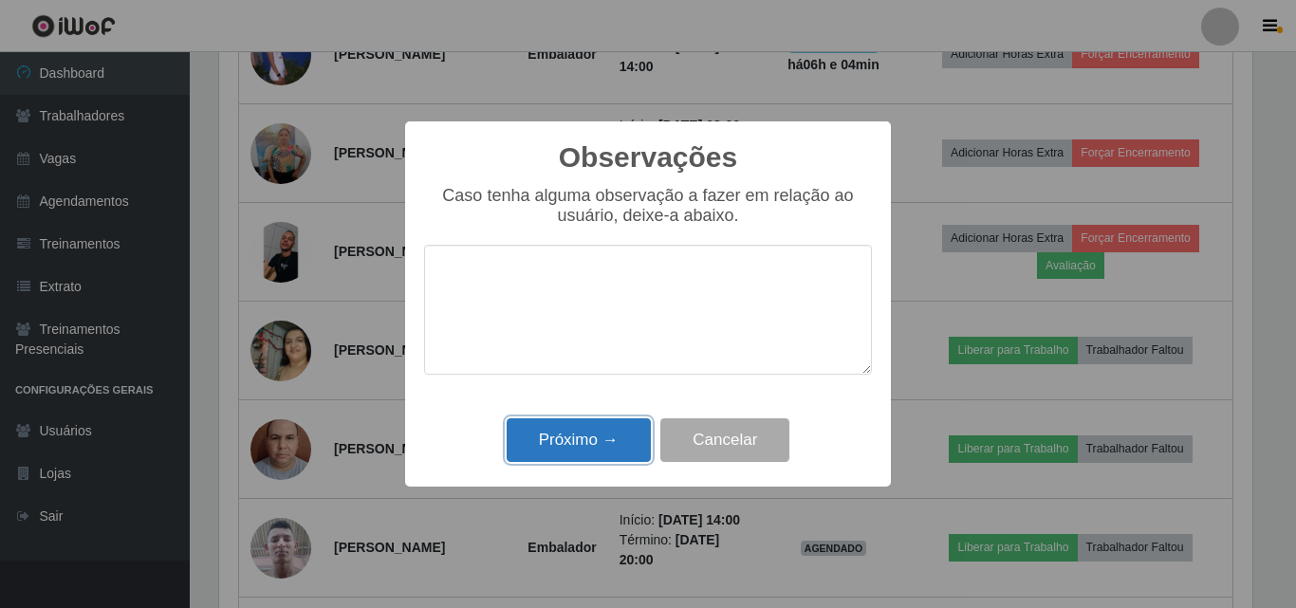
click at [540, 427] on button "Próximo →" at bounding box center [579, 441] width 144 height 45
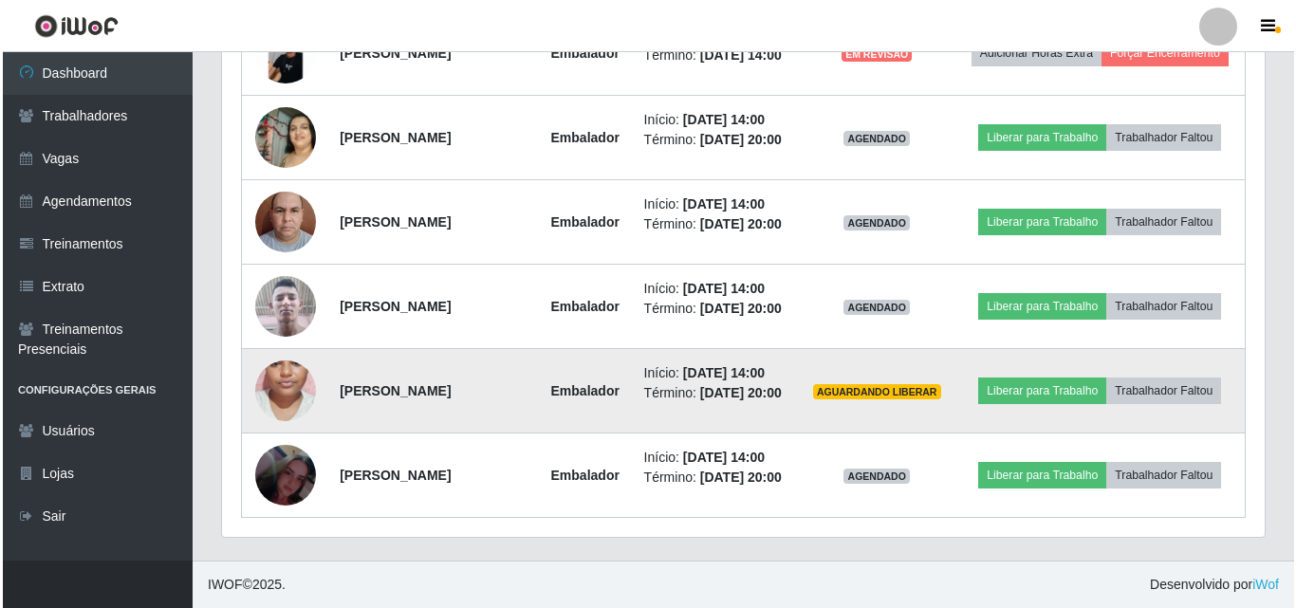
scroll to position [1301, 0]
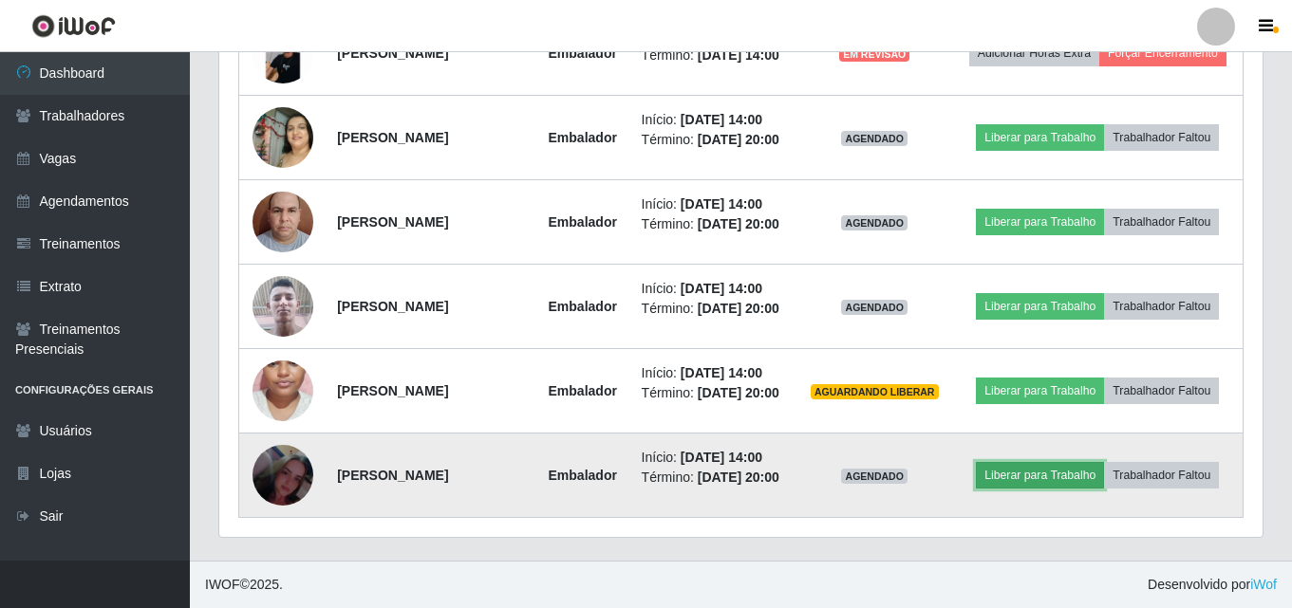
click at [1070, 474] on button "Liberar para Trabalho" at bounding box center [1040, 475] width 128 height 27
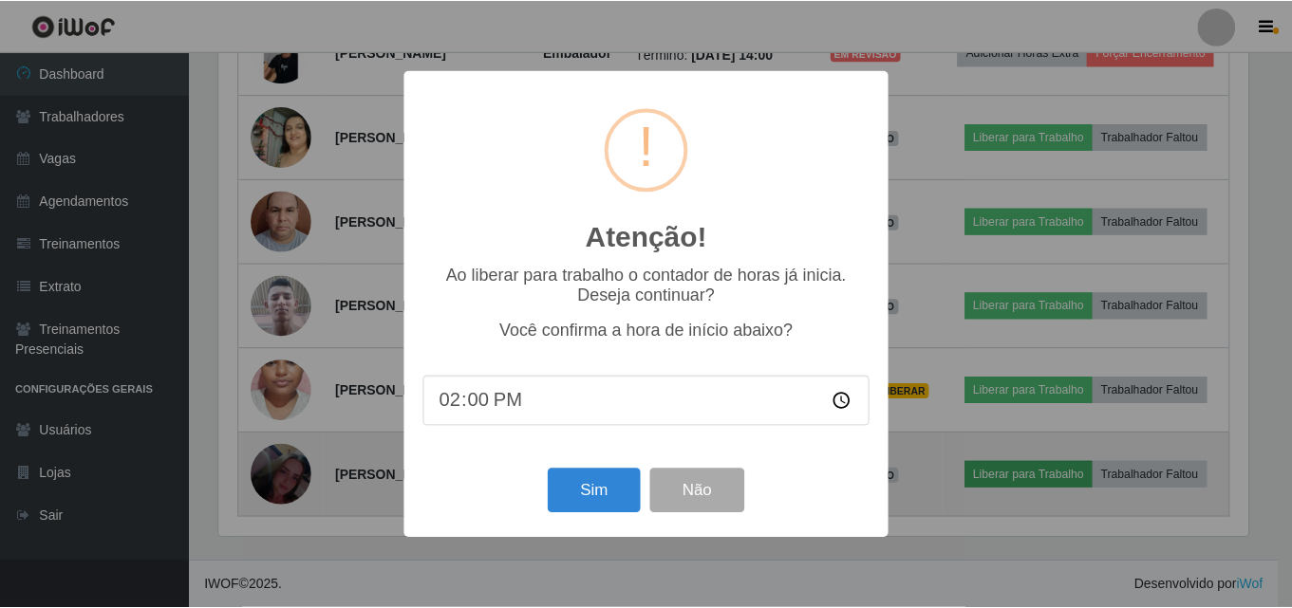
scroll to position [394, 1034]
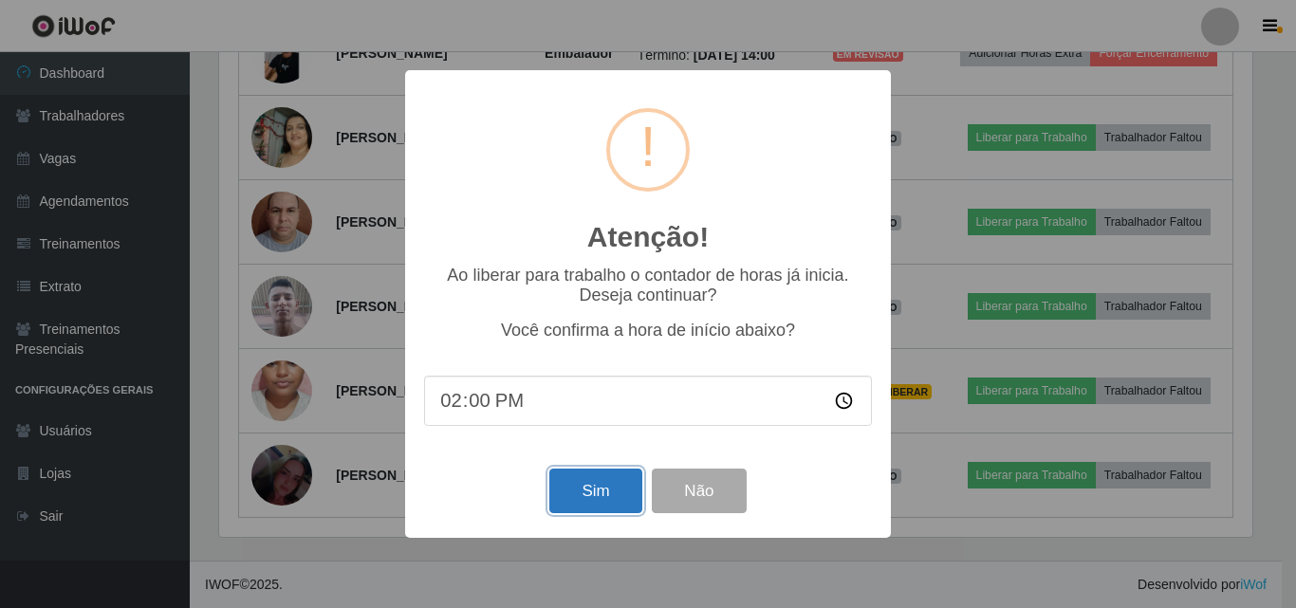
click at [609, 489] on button "Sim" at bounding box center [596, 491] width 92 height 45
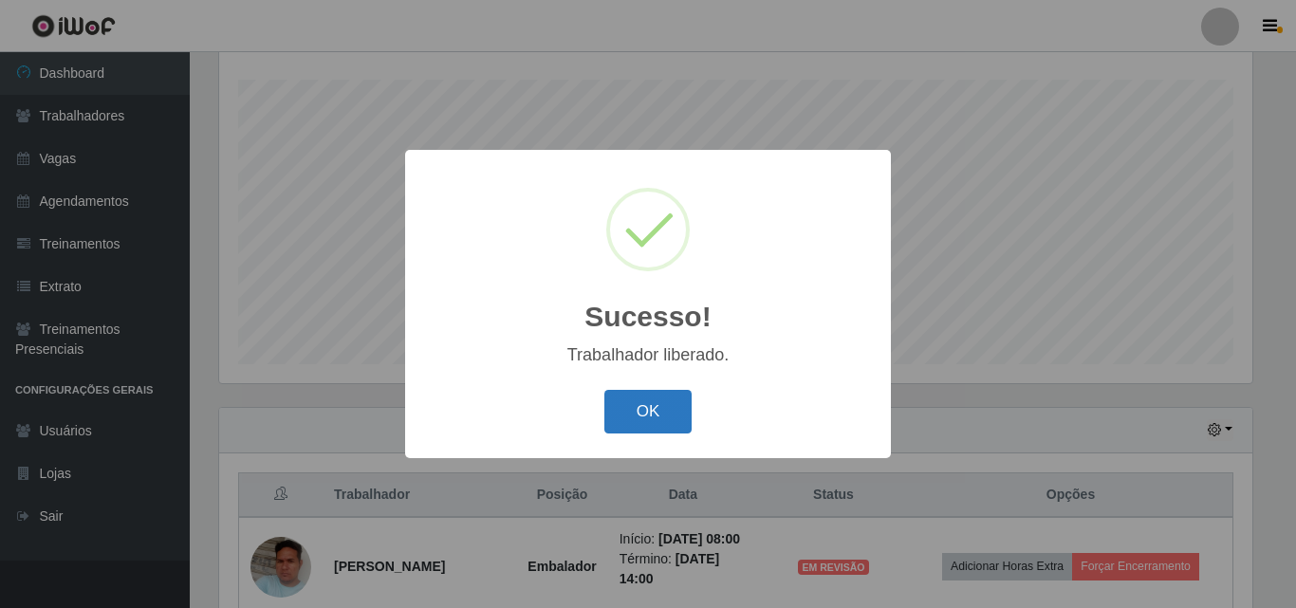
click at [626, 404] on button "OK" at bounding box center [649, 412] width 88 height 45
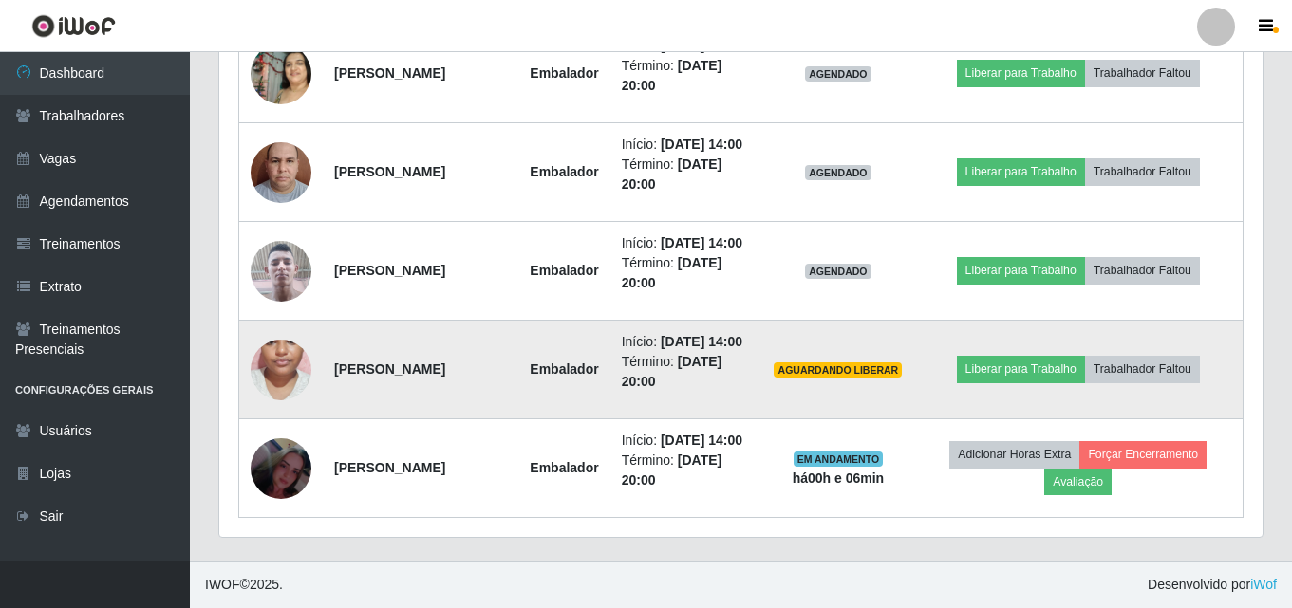
scroll to position [1500, 0]
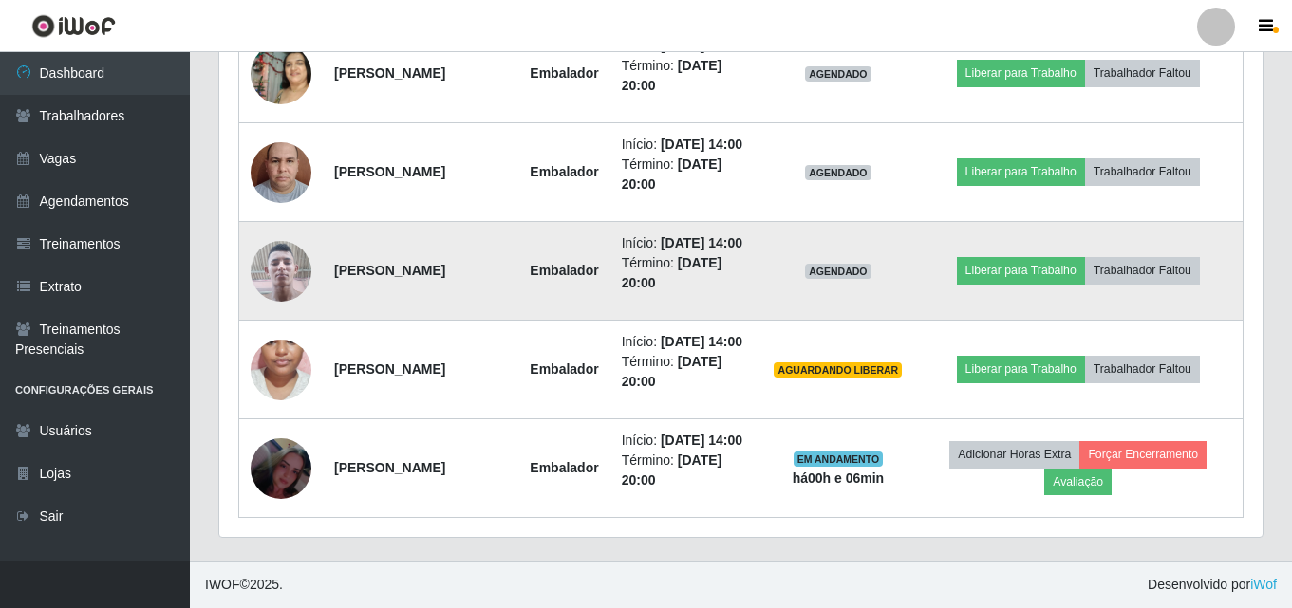
drag, startPoint x: 337, startPoint y: 223, endPoint x: 471, endPoint y: 223, distance: 133.8
click at [471, 223] on td "[PERSON_NAME]" at bounding box center [421, 271] width 196 height 99
copy strong "[PERSON_NAME]"
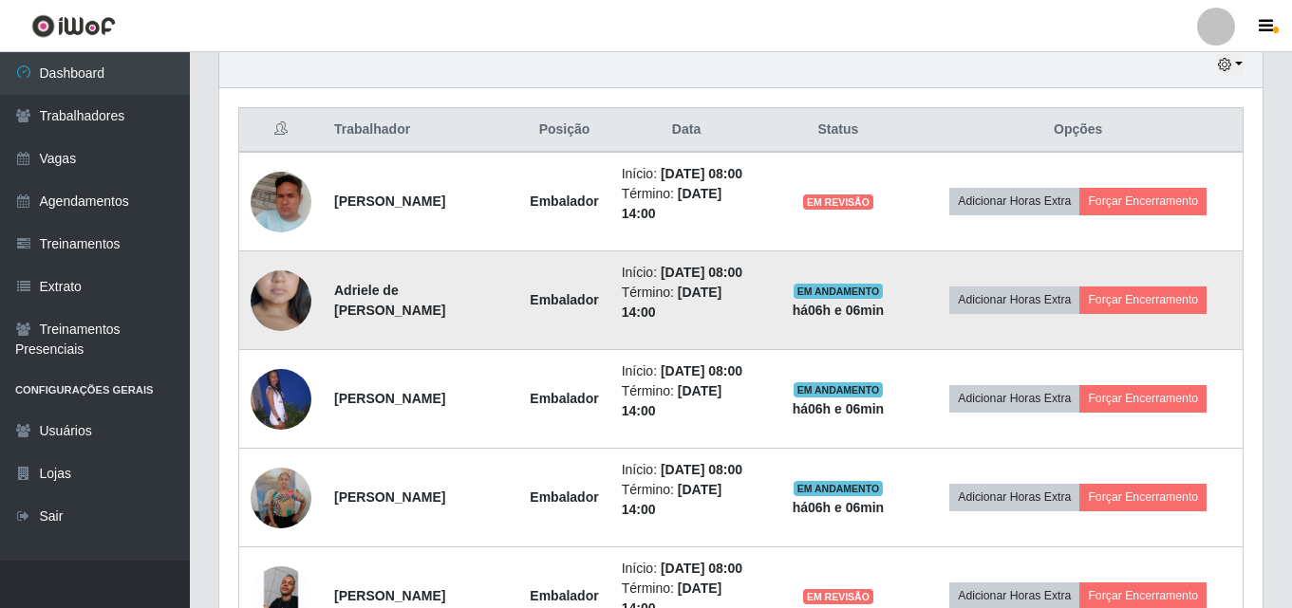
scroll to position [646, 0]
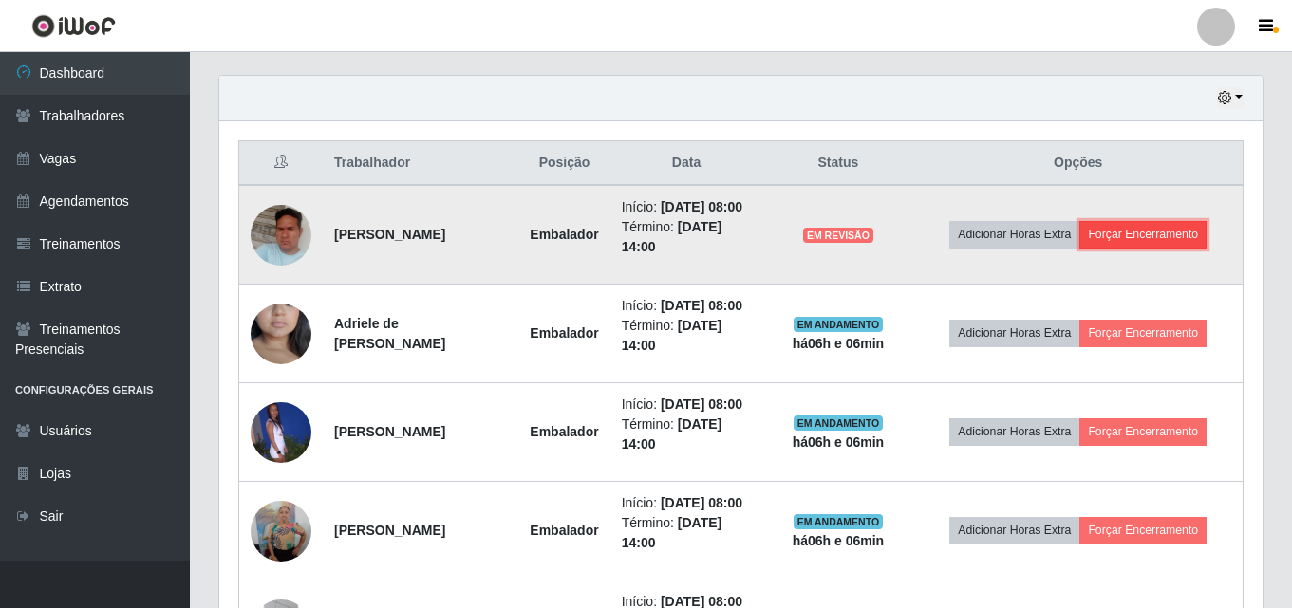
click at [1154, 238] on button "Forçar Encerramento" at bounding box center [1142, 234] width 127 height 27
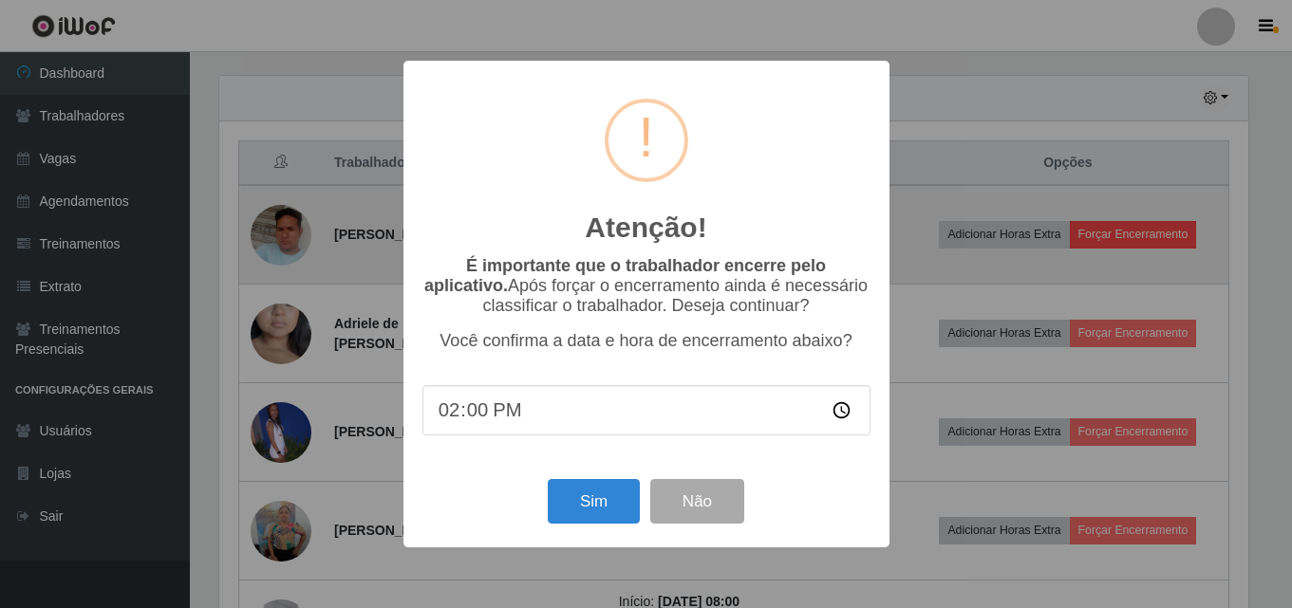
scroll to position [394, 1034]
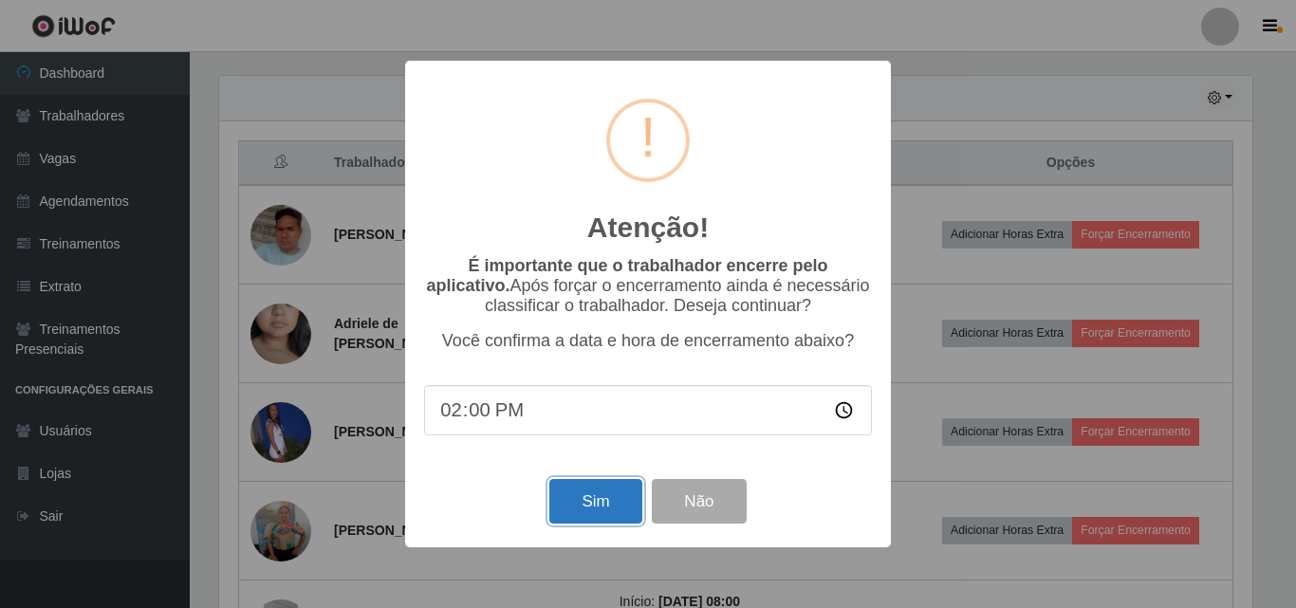
click at [593, 498] on button "Sim" at bounding box center [596, 501] width 92 height 45
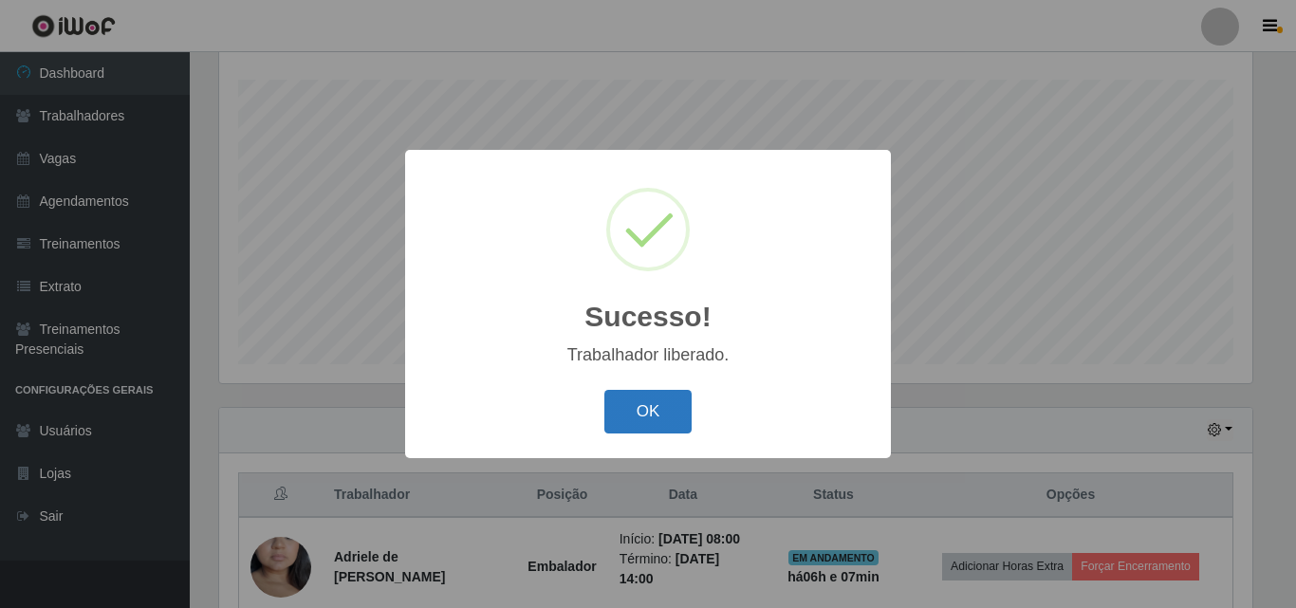
click at [642, 422] on button "OK" at bounding box center [649, 412] width 88 height 45
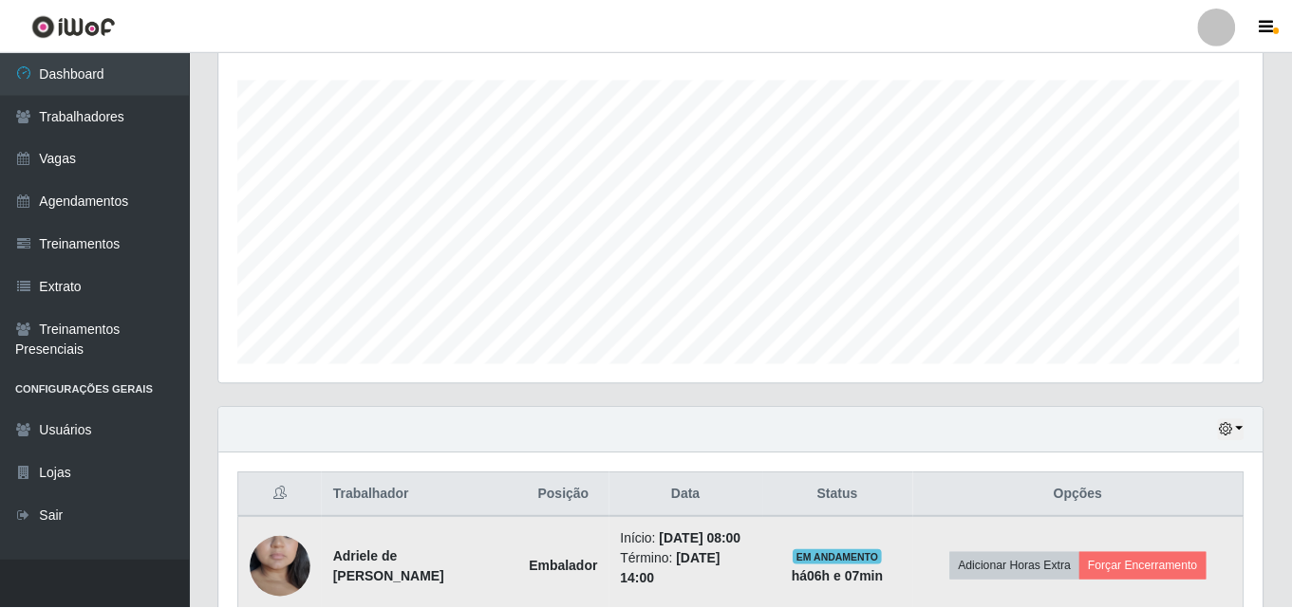
scroll to position [394, 1043]
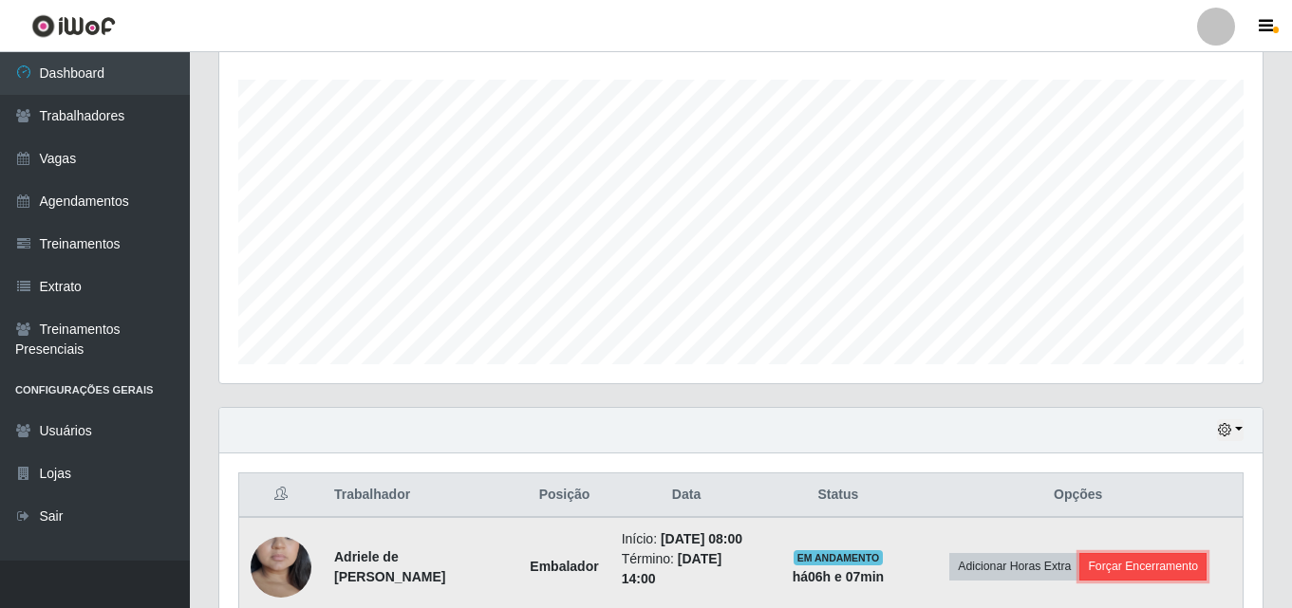
click at [1150, 580] on button "Forçar Encerramento" at bounding box center [1142, 566] width 127 height 27
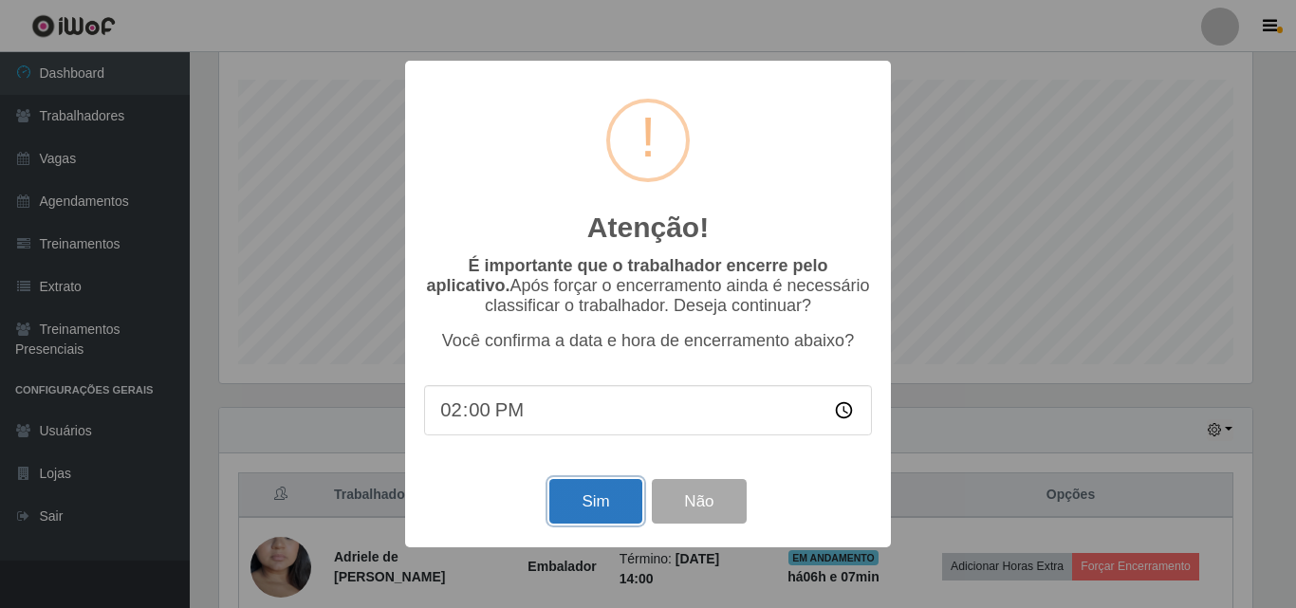
click at [606, 500] on button "Sim" at bounding box center [596, 501] width 92 height 45
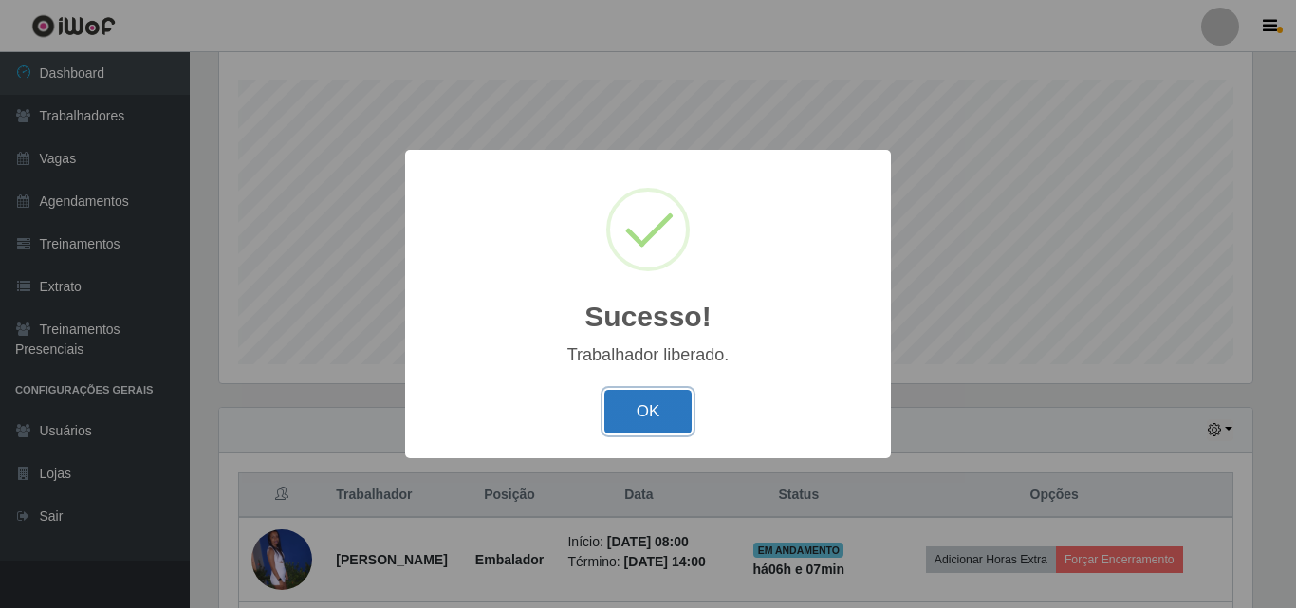
click at [663, 416] on button "OK" at bounding box center [649, 412] width 88 height 45
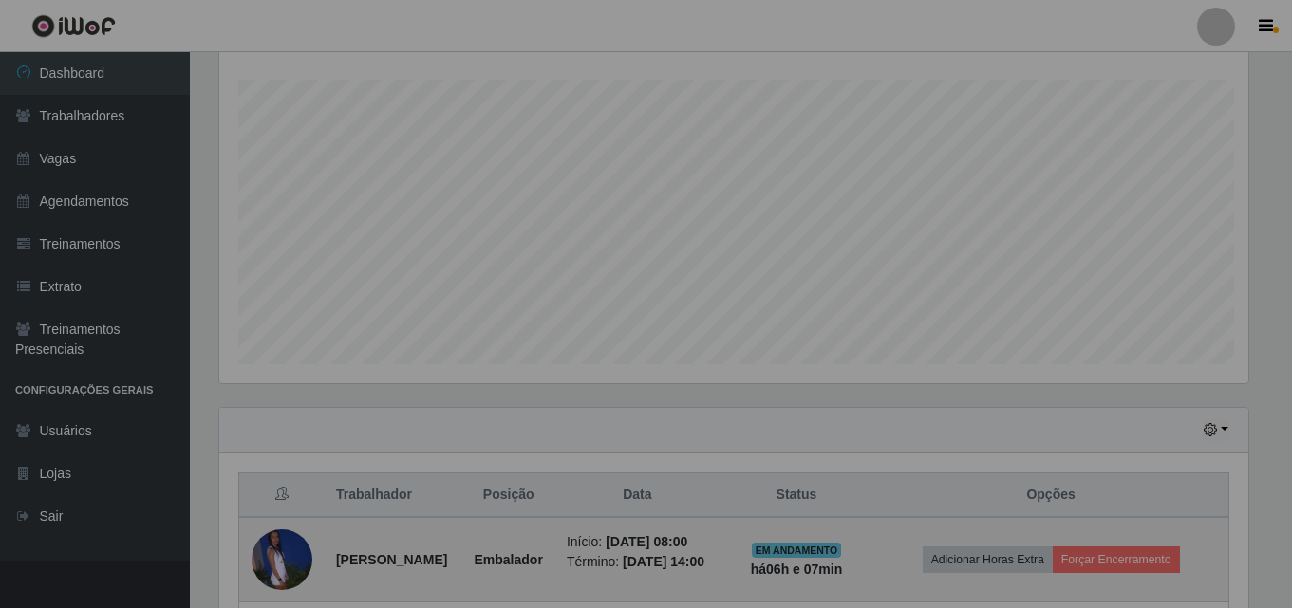
scroll to position [394, 1043]
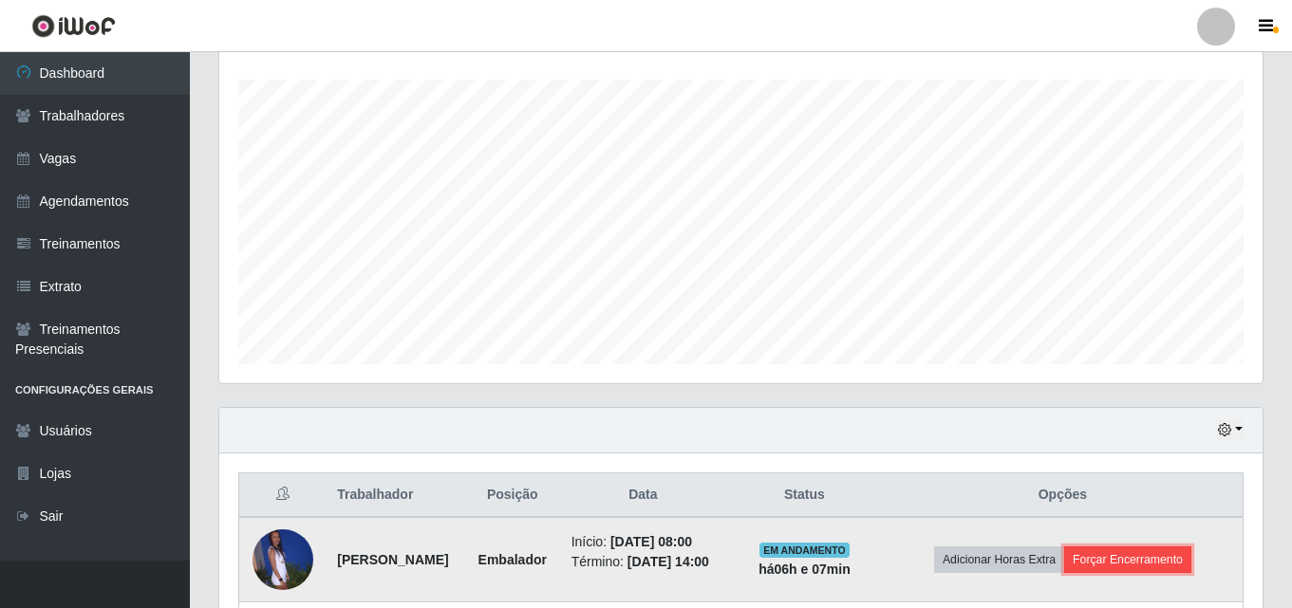
click at [1127, 573] on button "Forçar Encerramento" at bounding box center [1127, 560] width 127 height 27
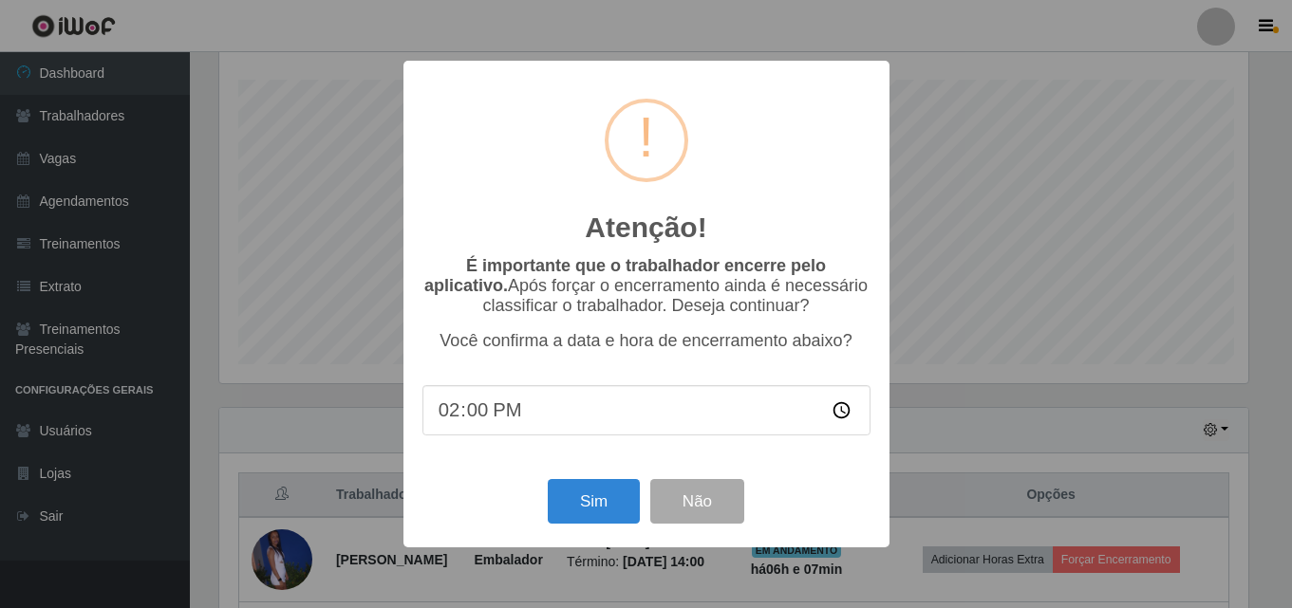
scroll to position [394, 1034]
click at [616, 495] on button "Sim" at bounding box center [596, 501] width 92 height 45
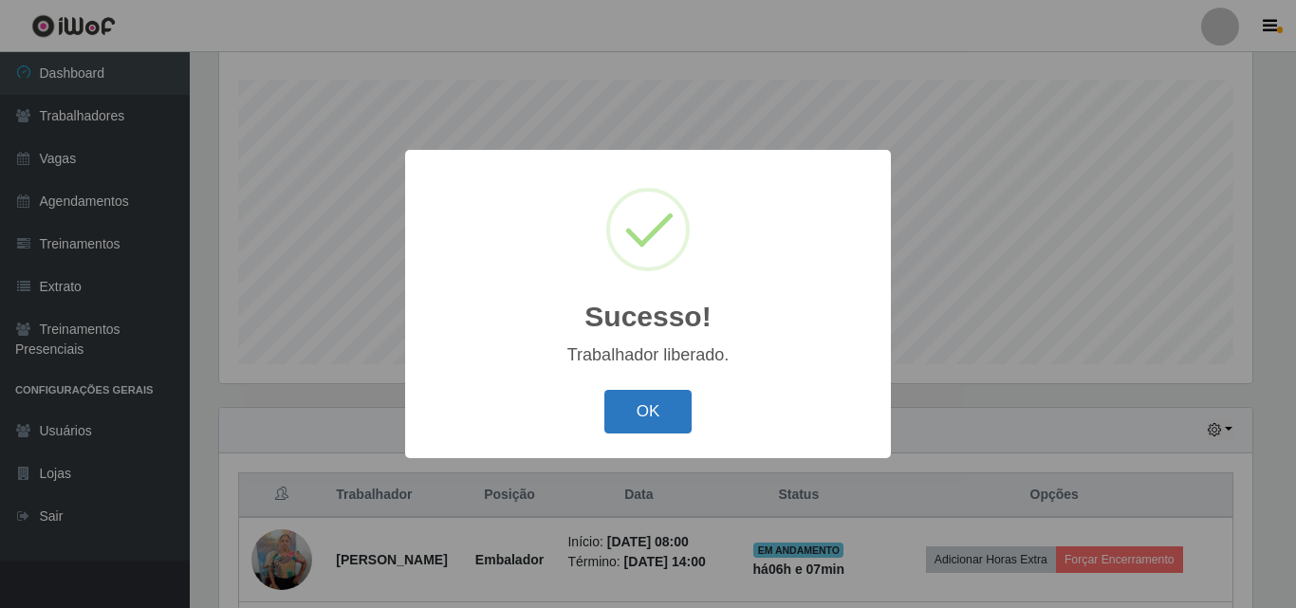
click at [664, 430] on button "OK" at bounding box center [649, 412] width 88 height 45
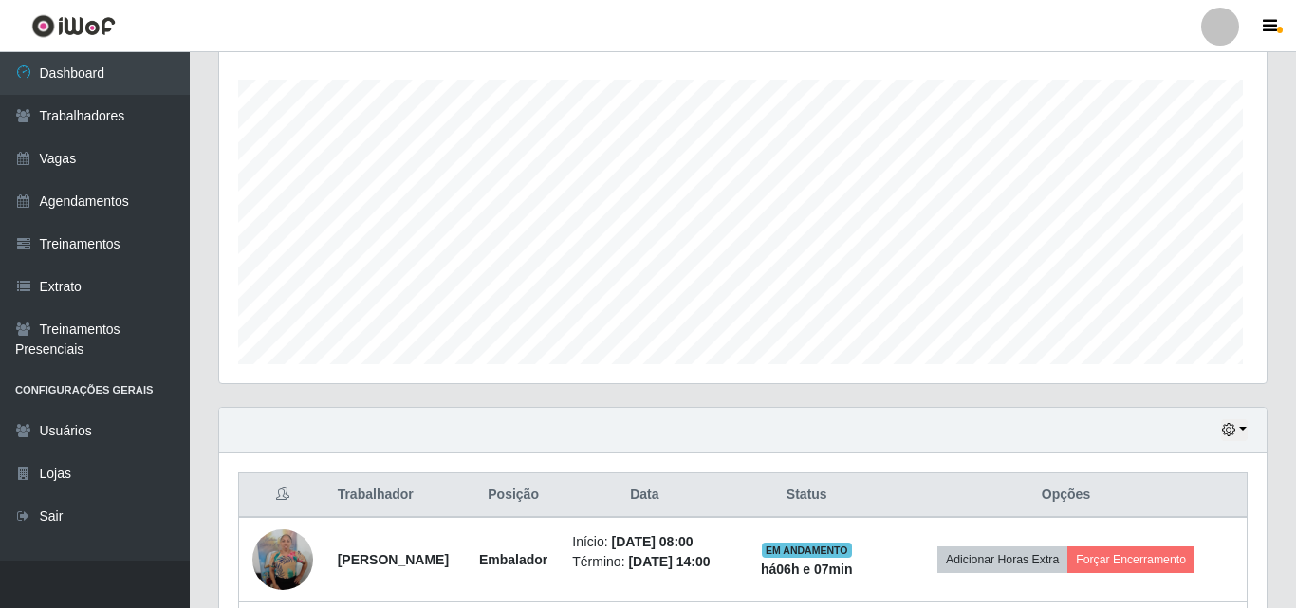
scroll to position [394, 1043]
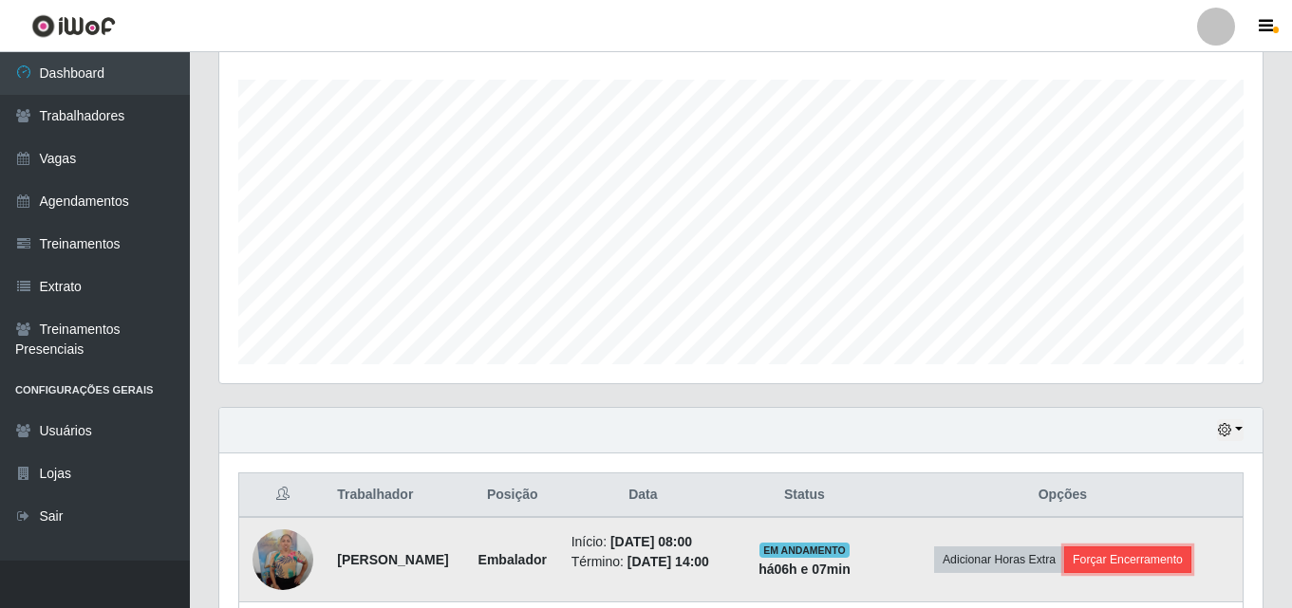
click at [1165, 573] on button "Forçar Encerramento" at bounding box center [1127, 560] width 127 height 27
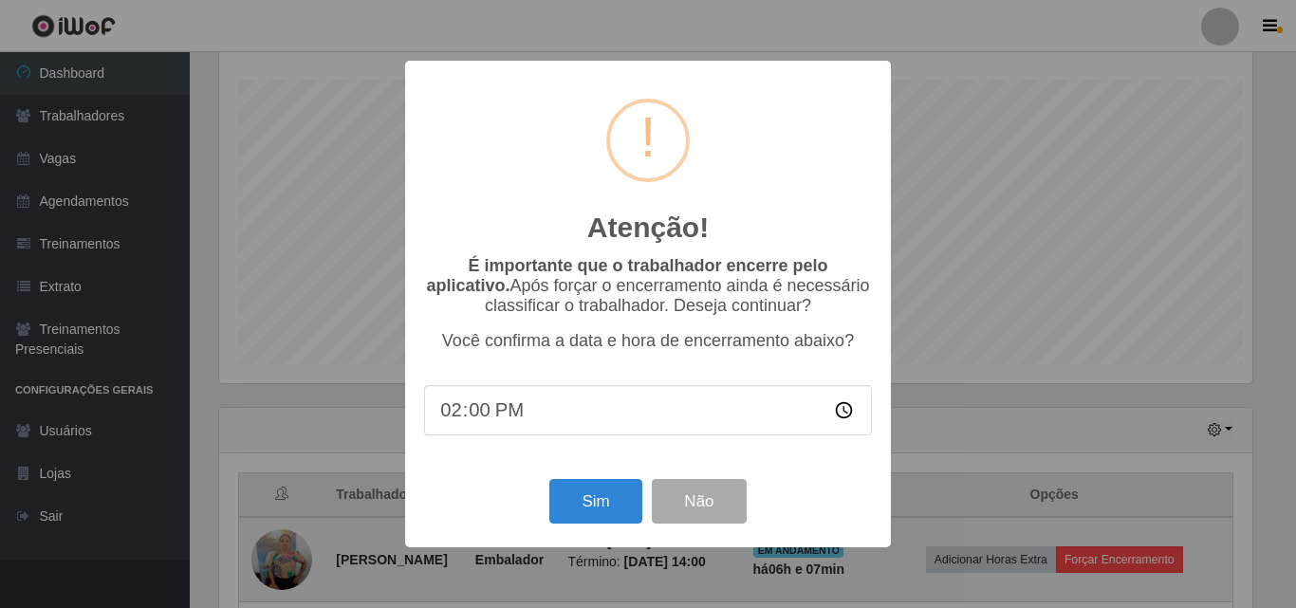
scroll to position [948677, 948037]
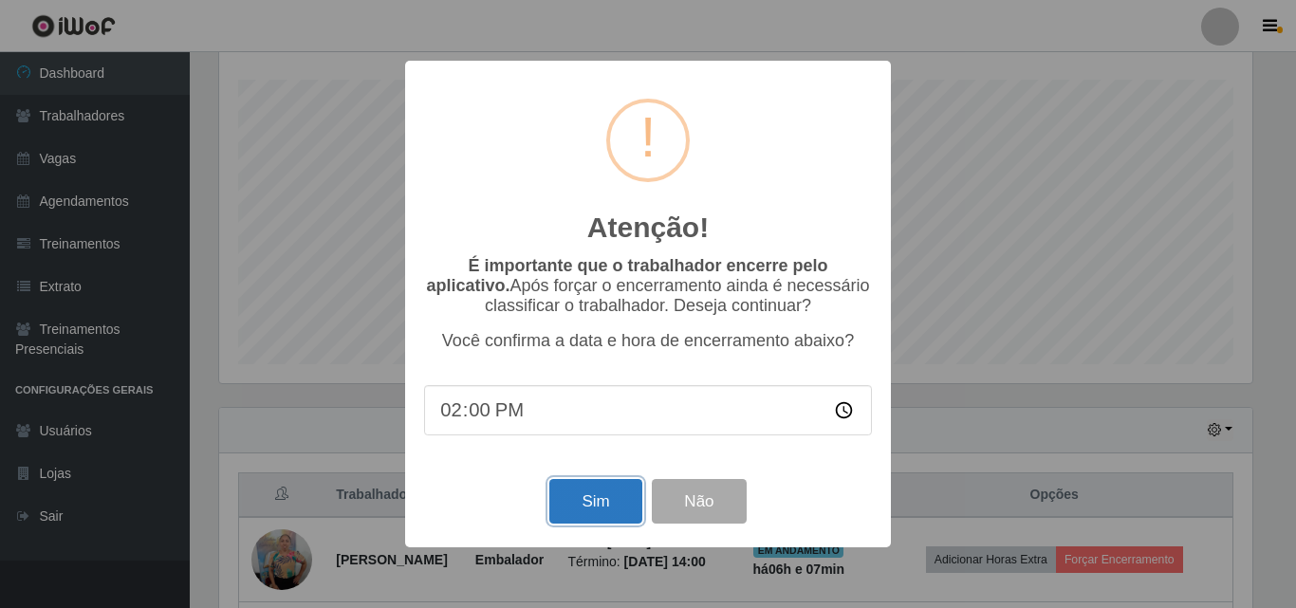
click at [586, 517] on button "Sim" at bounding box center [596, 501] width 92 height 45
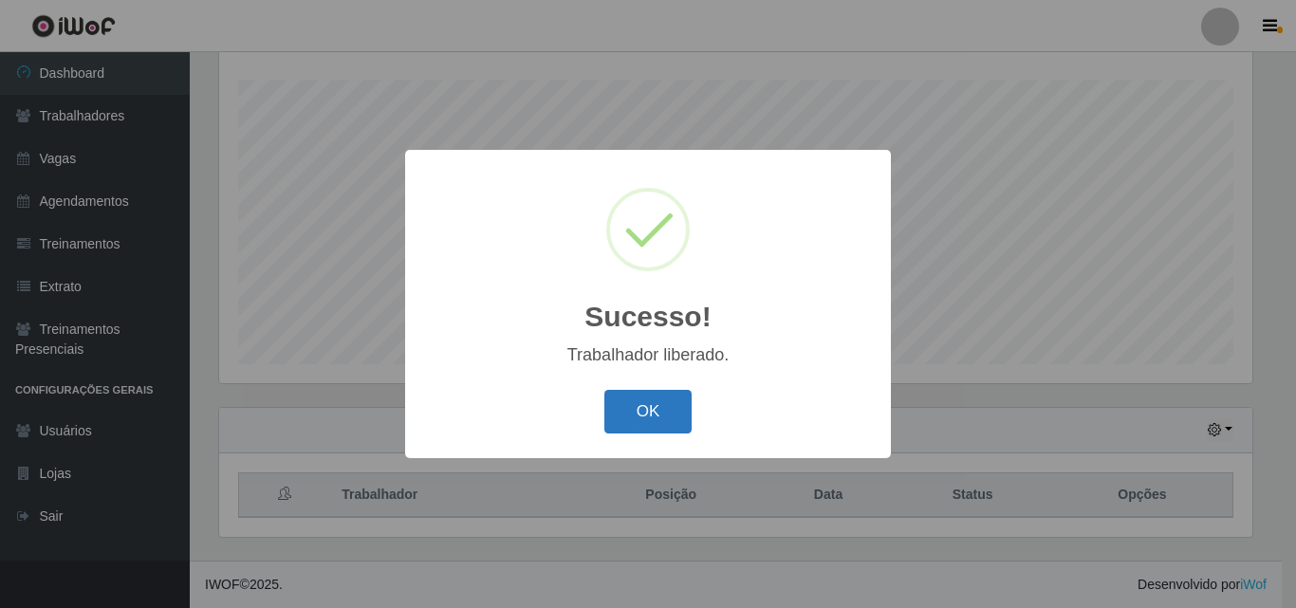
click at [636, 433] on button "OK" at bounding box center [649, 412] width 88 height 45
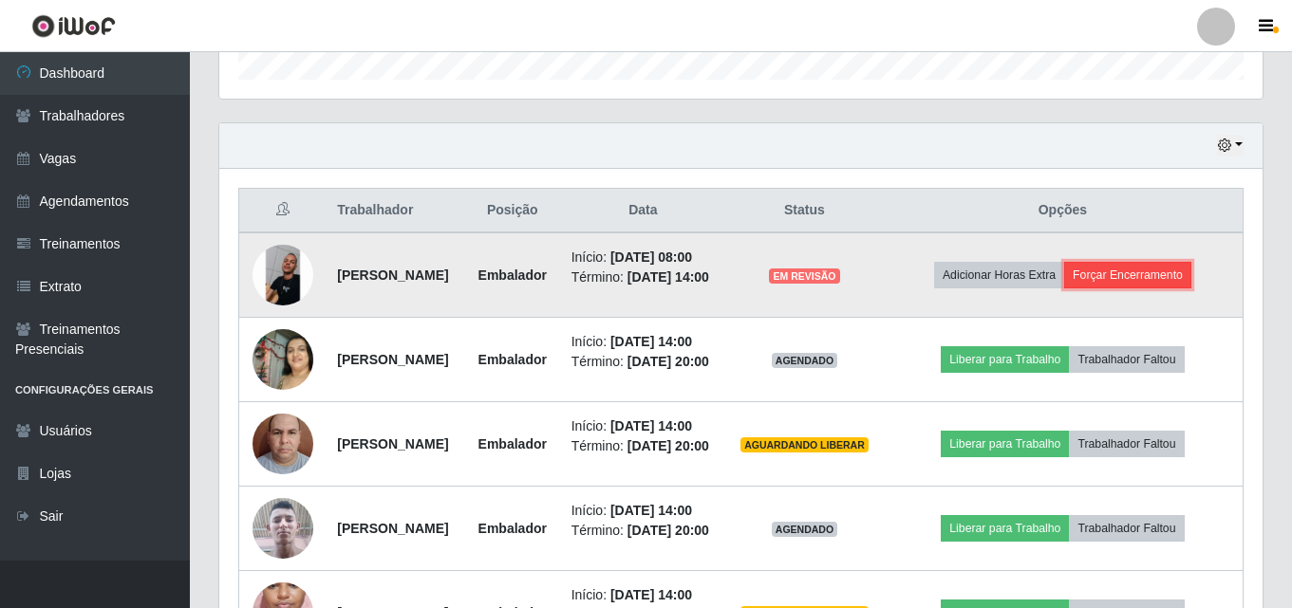
click at [1161, 278] on button "Forçar Encerramento" at bounding box center [1127, 275] width 127 height 27
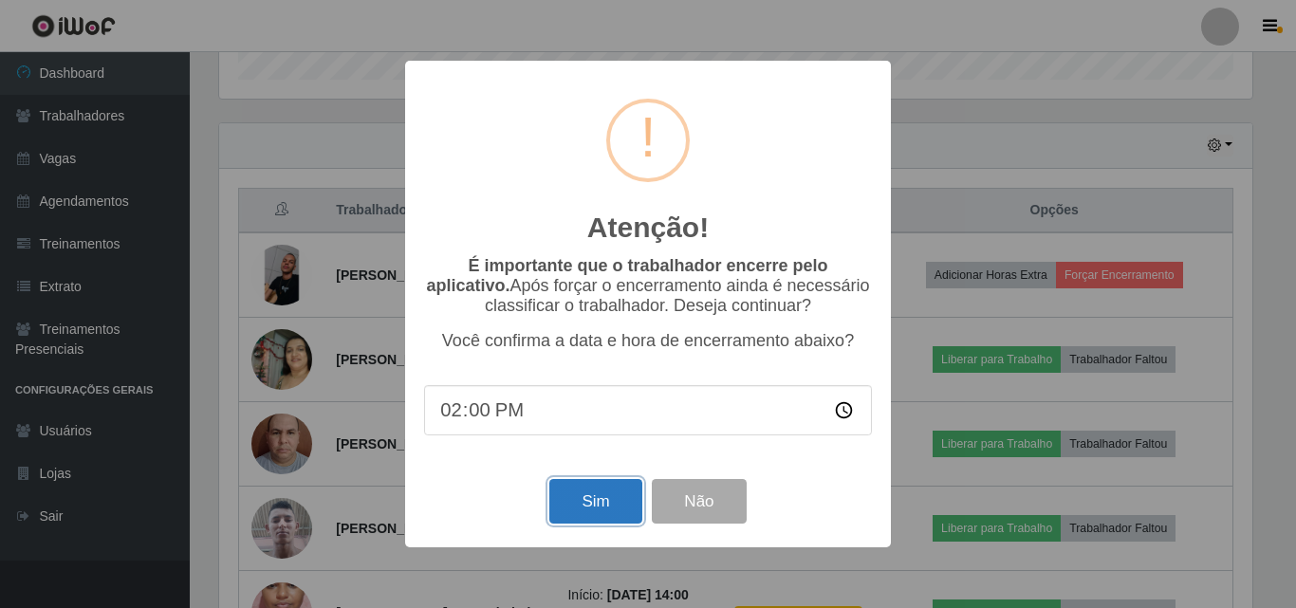
click at [612, 485] on button "Sim" at bounding box center [596, 501] width 92 height 45
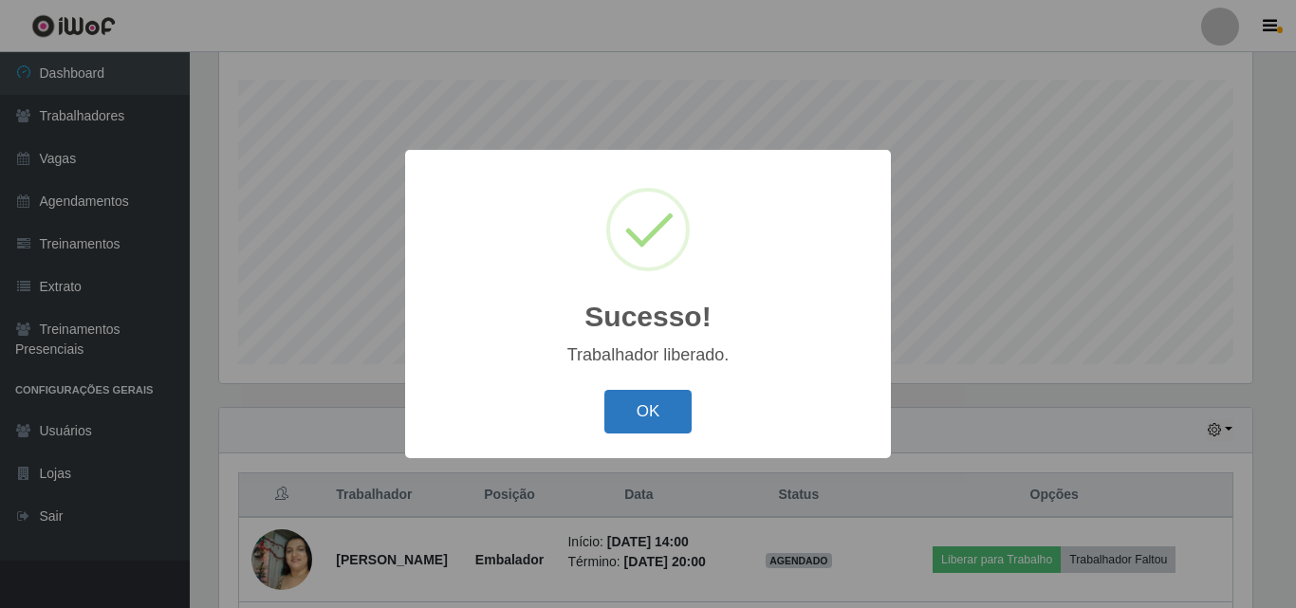
click at [642, 421] on button "OK" at bounding box center [649, 412] width 88 height 45
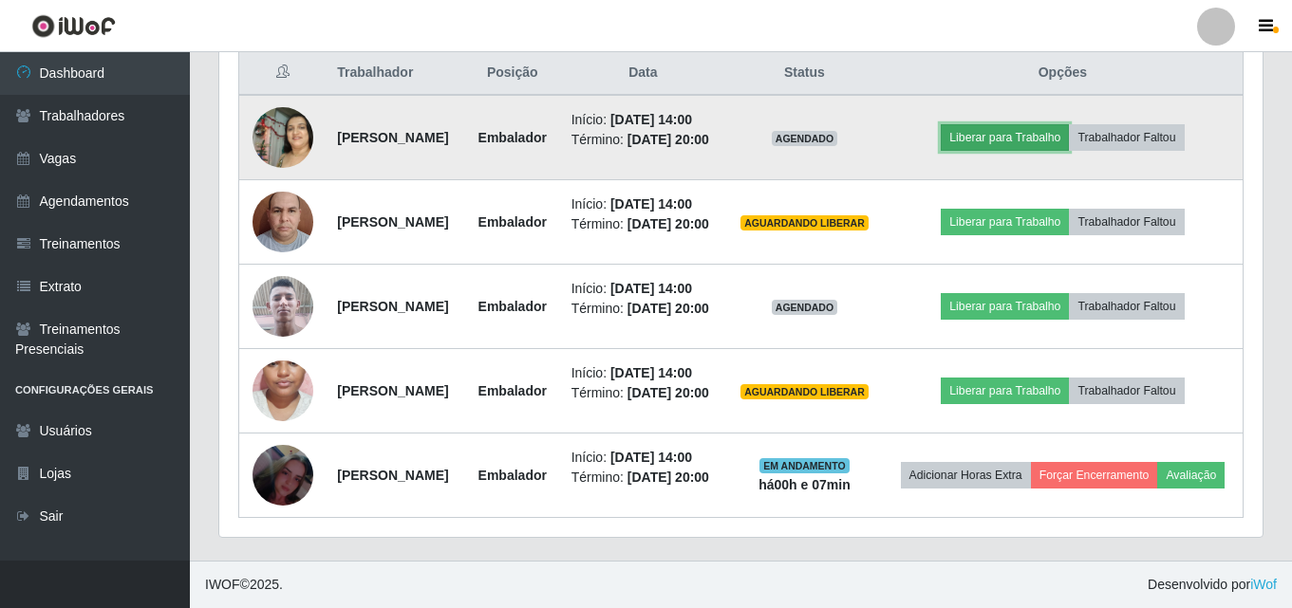
click at [1011, 124] on button "Liberar para Trabalho" at bounding box center [1005, 137] width 128 height 27
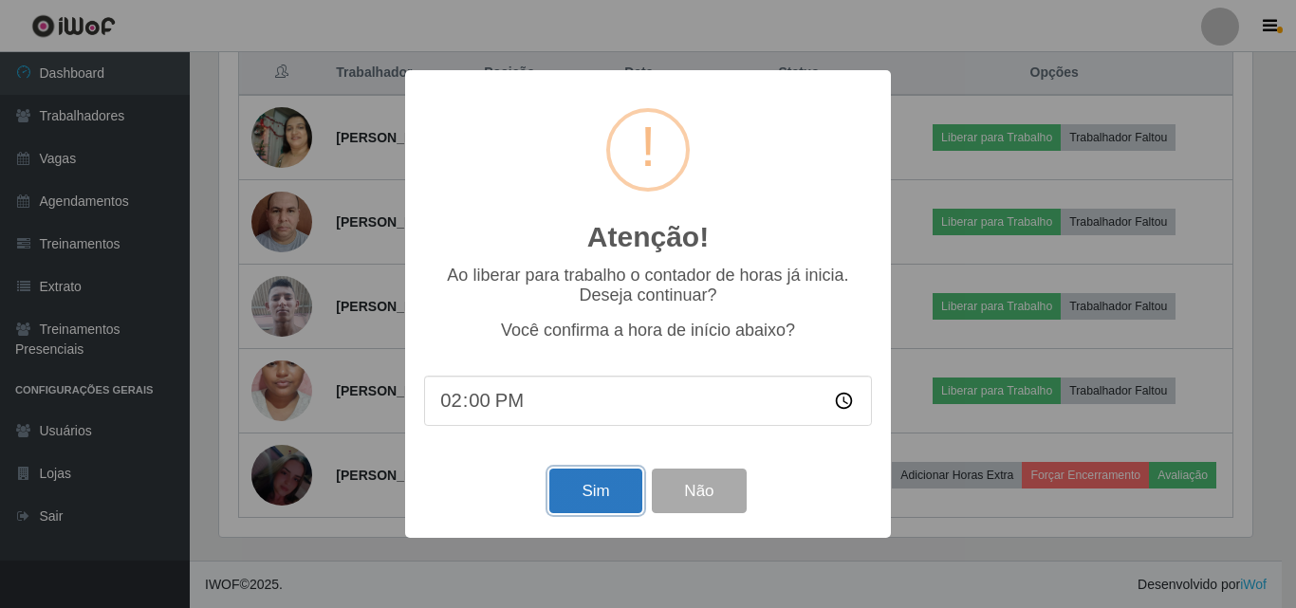
click at [587, 481] on button "Sim" at bounding box center [596, 491] width 92 height 45
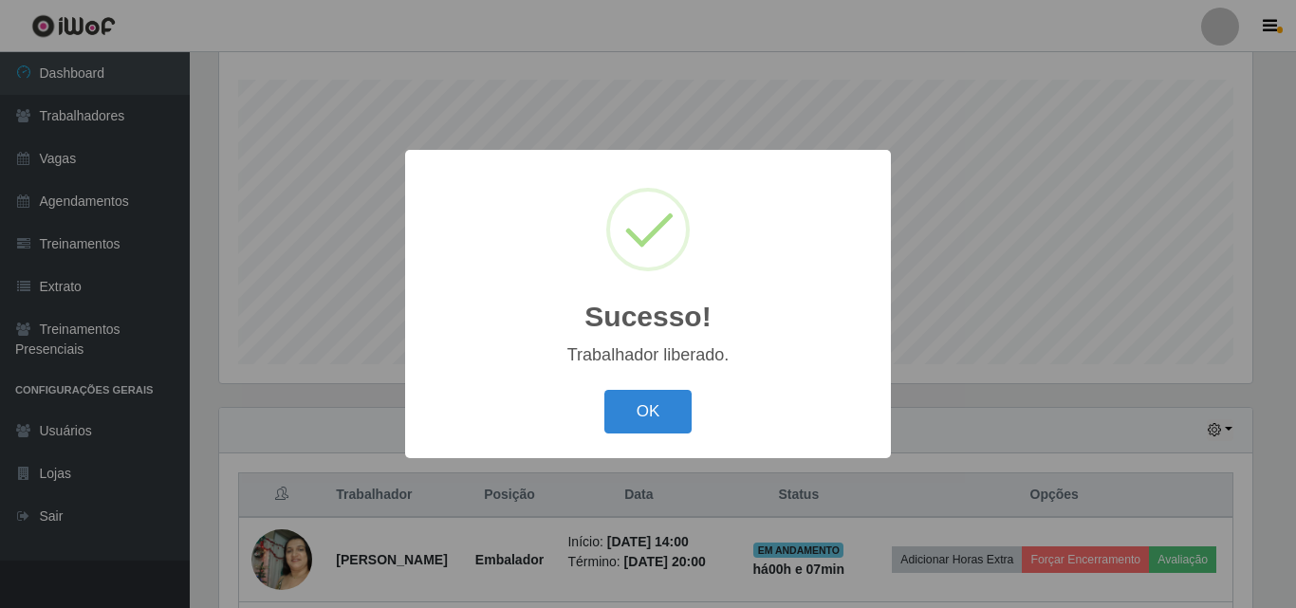
click at [605, 390] on button "OK" at bounding box center [649, 412] width 88 height 45
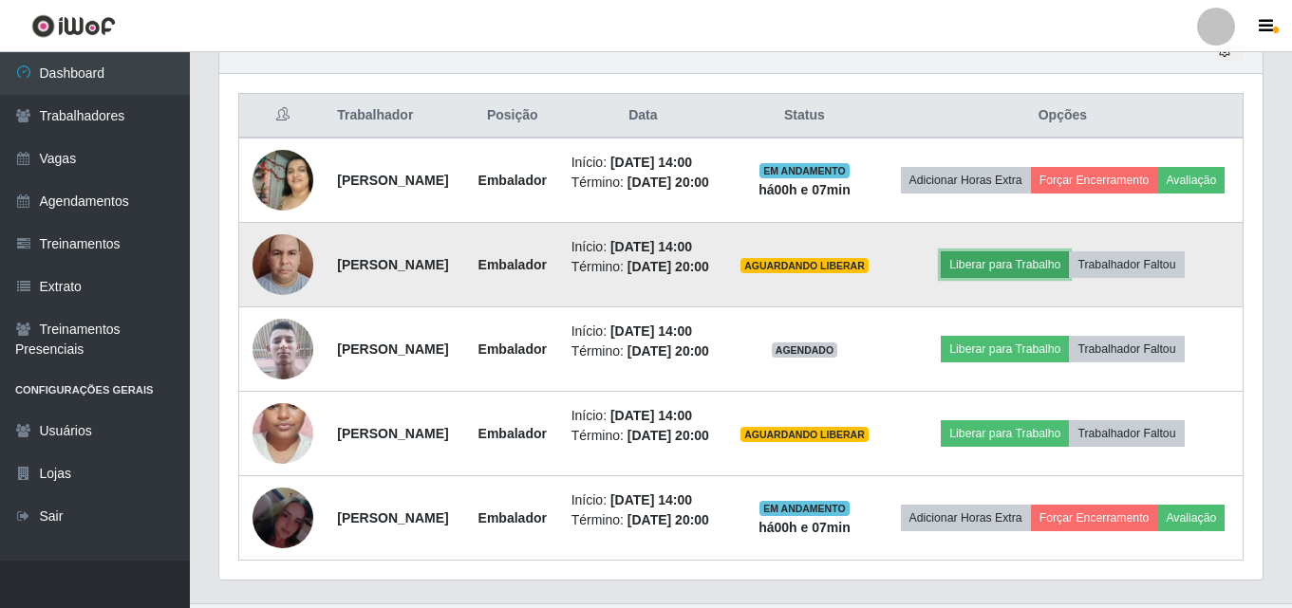
click at [1020, 278] on button "Liberar para Trabalho" at bounding box center [1005, 265] width 128 height 27
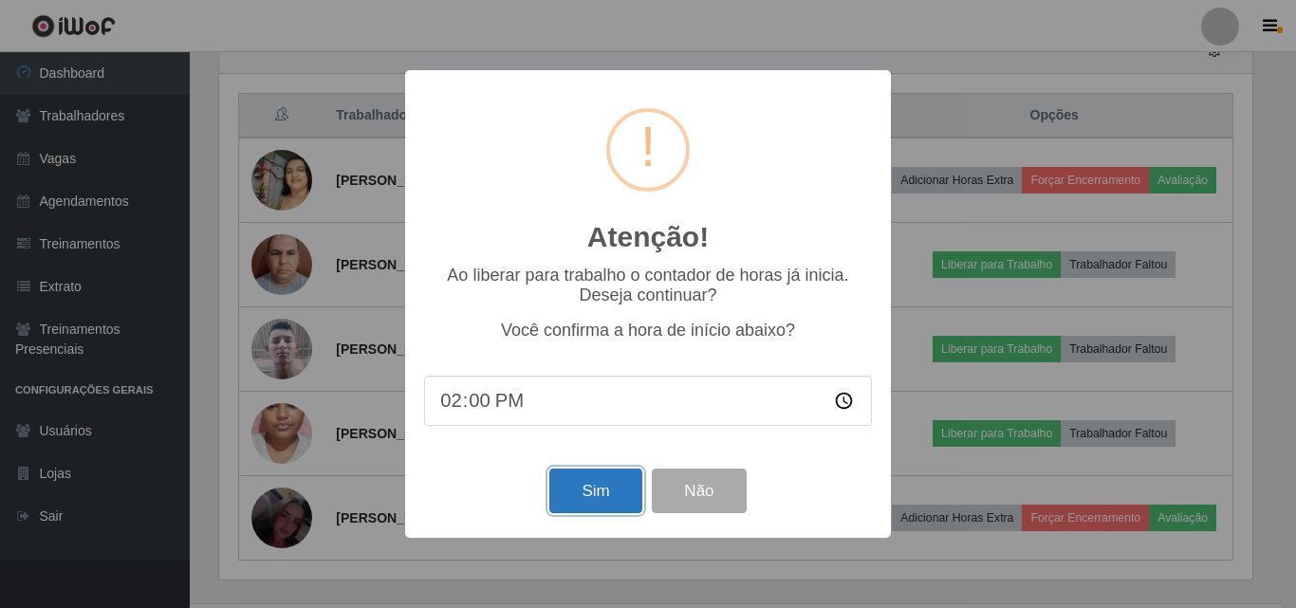
click at [577, 488] on button "Sim" at bounding box center [596, 491] width 92 height 45
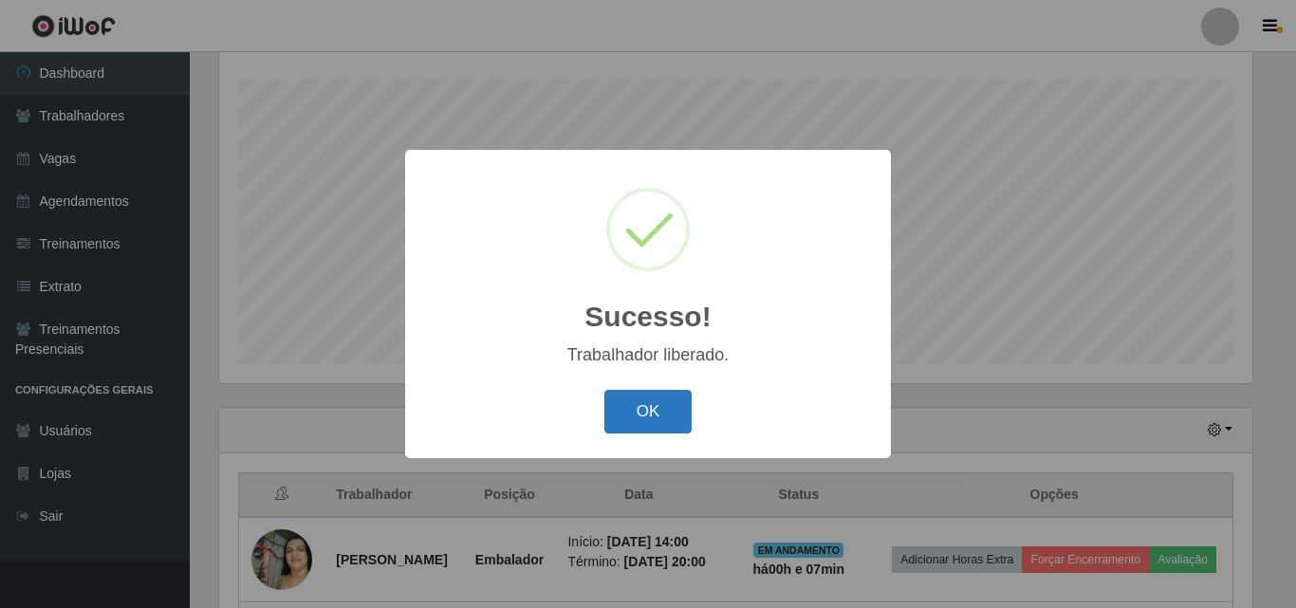
click at [646, 394] on button "OK" at bounding box center [649, 412] width 88 height 45
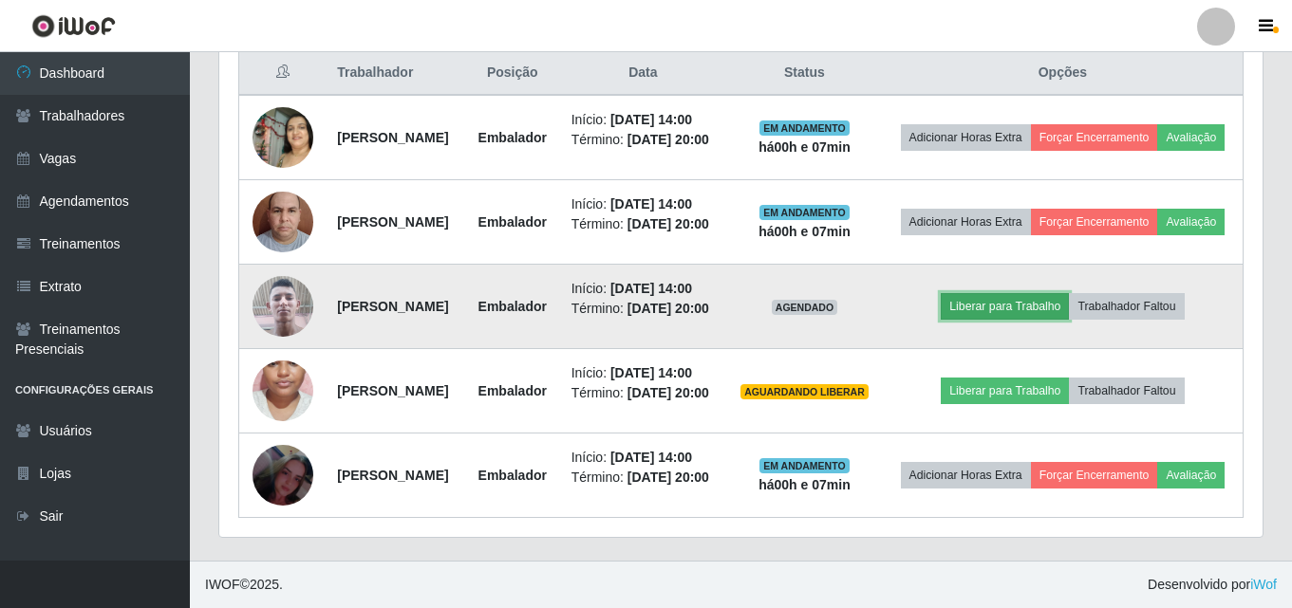
click at [1049, 293] on button "Liberar para Trabalho" at bounding box center [1005, 306] width 128 height 27
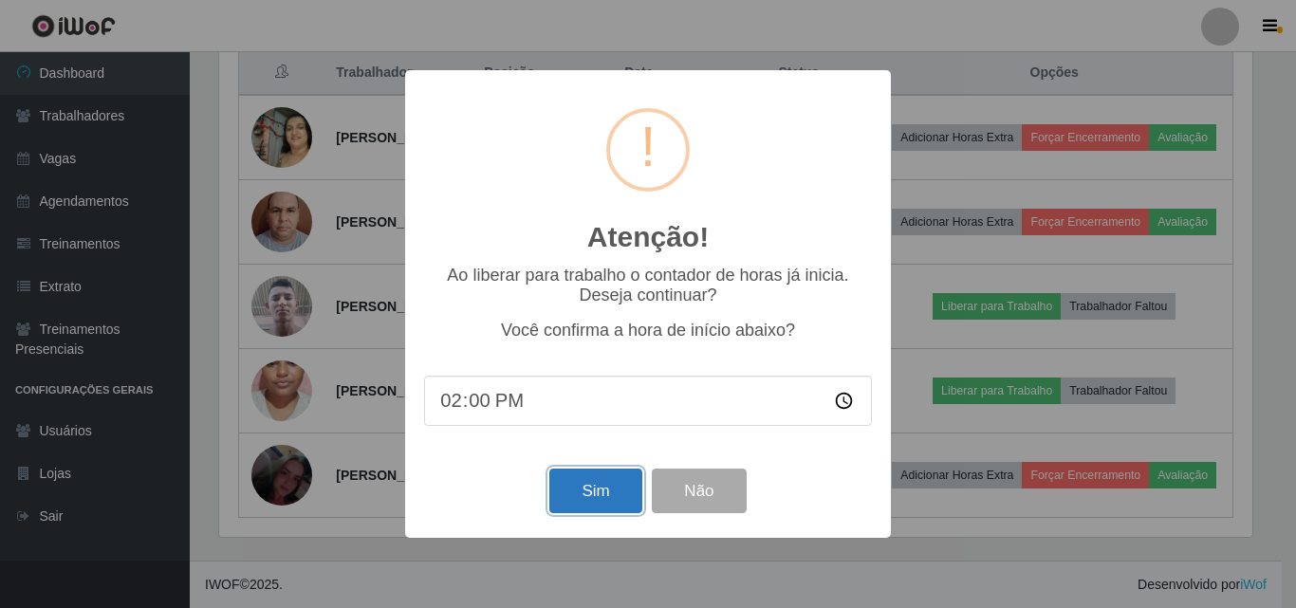
click at [569, 480] on button "Sim" at bounding box center [596, 491] width 92 height 45
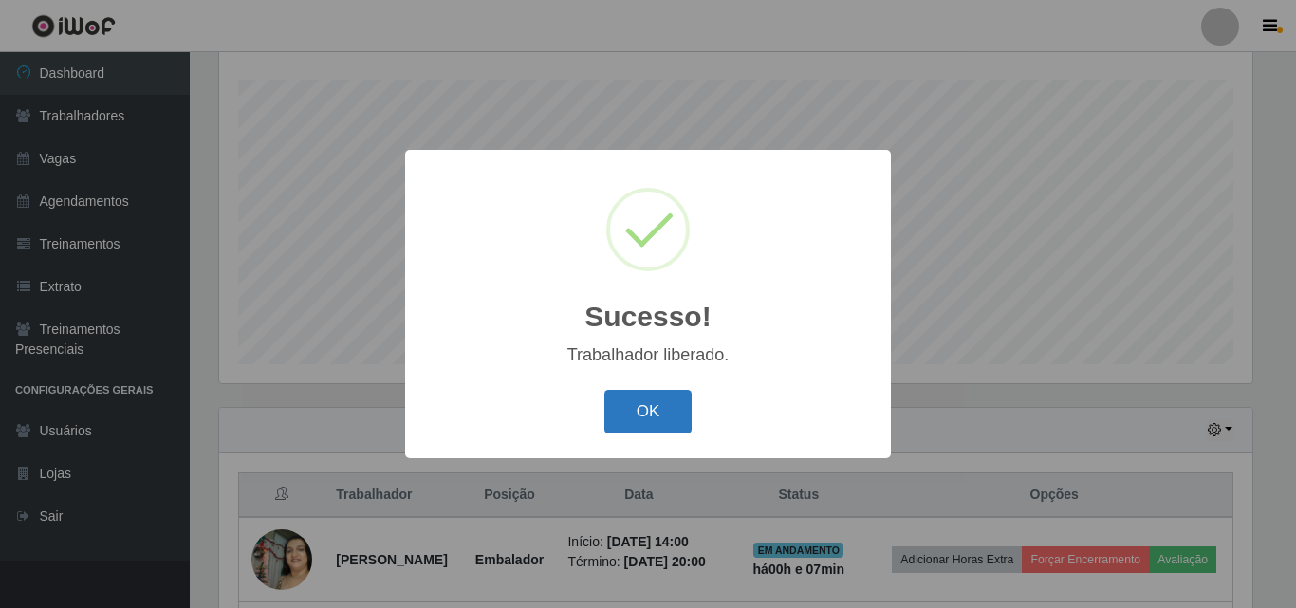
click at [633, 417] on button "OK" at bounding box center [649, 412] width 88 height 45
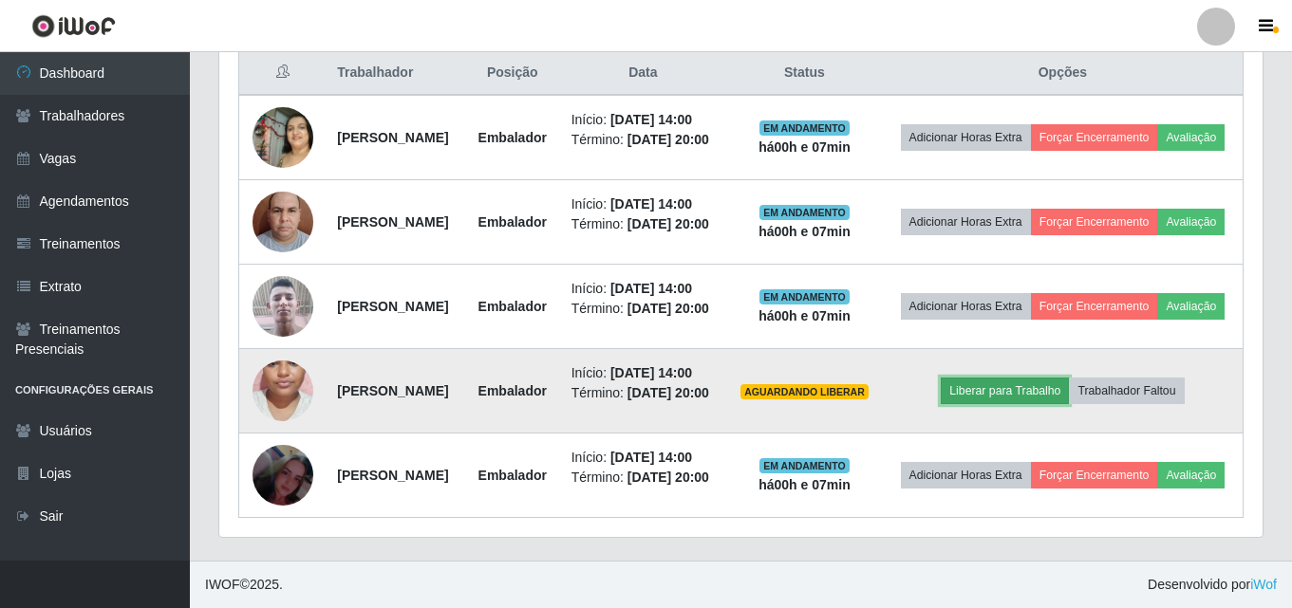
click at [1006, 383] on button "Liberar para Trabalho" at bounding box center [1005, 391] width 128 height 27
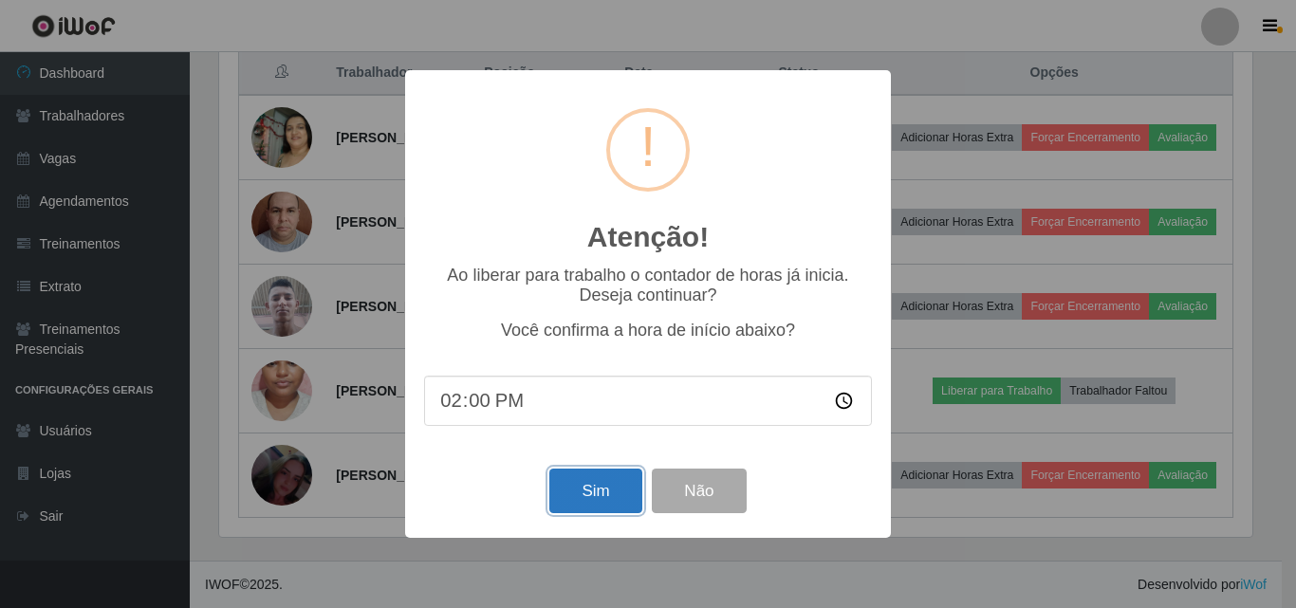
click at [596, 482] on button "Sim" at bounding box center [596, 491] width 92 height 45
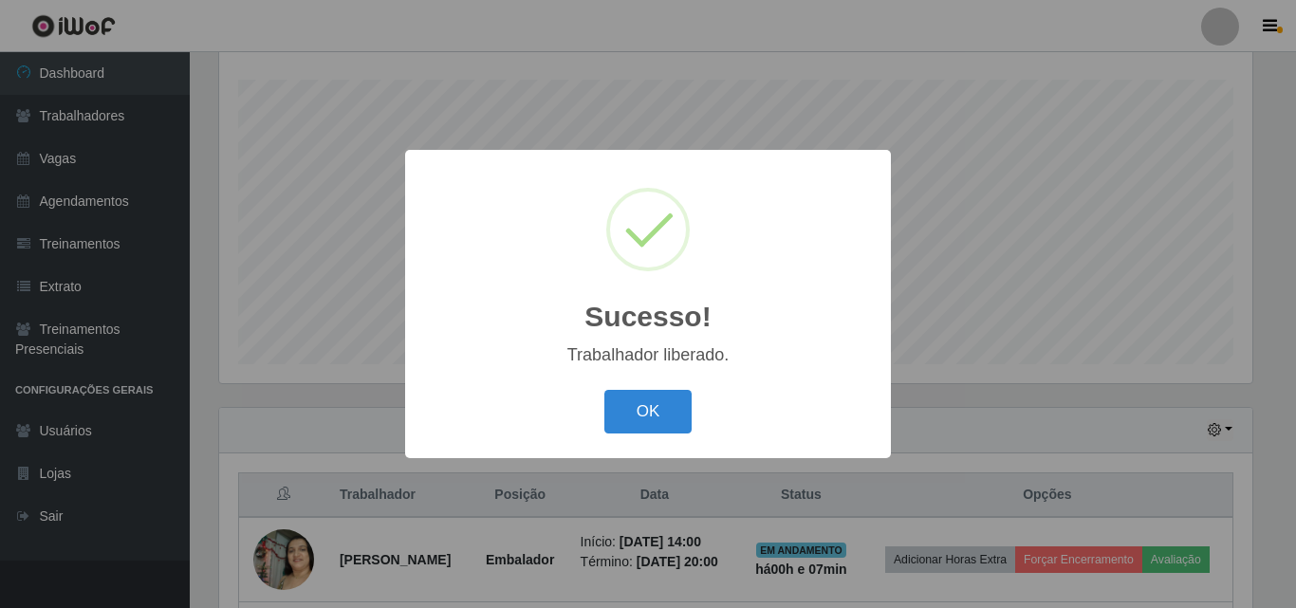
click at [605, 390] on button "OK" at bounding box center [649, 412] width 88 height 45
